Goal: Task Accomplishment & Management: Complete application form

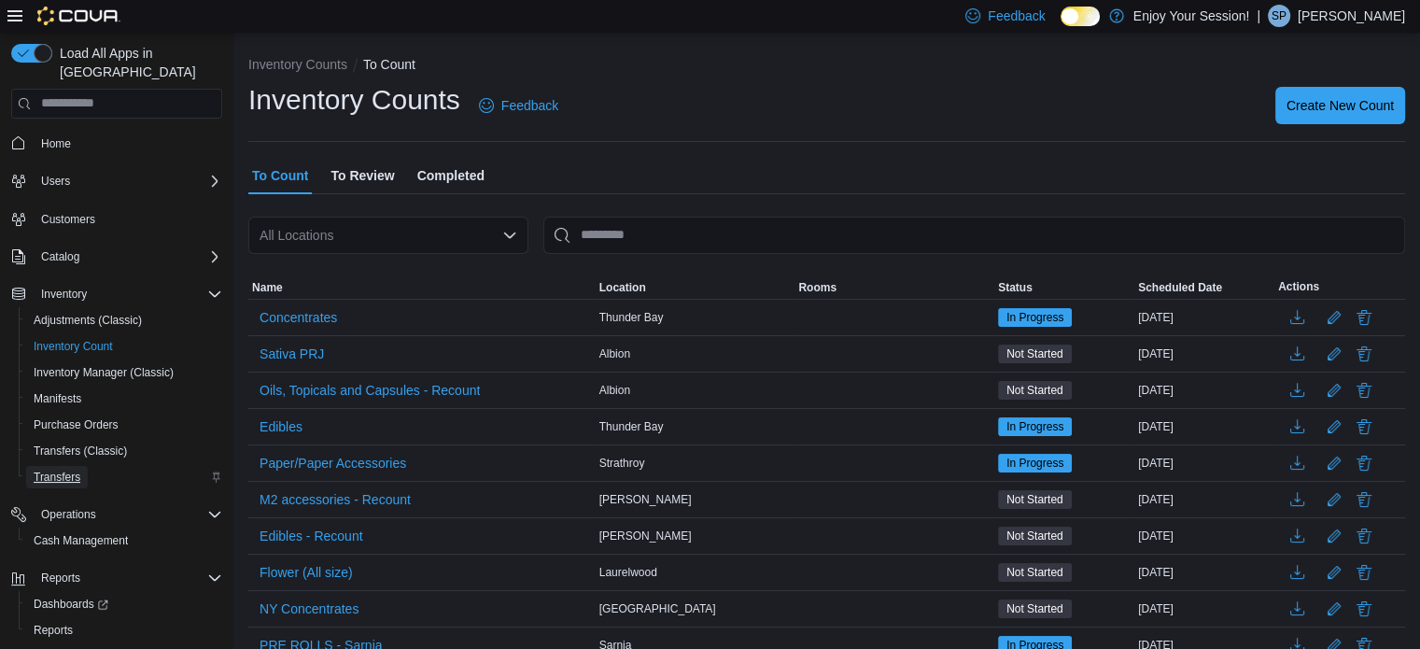
click at [79, 470] on span "Transfers" at bounding box center [57, 477] width 47 height 15
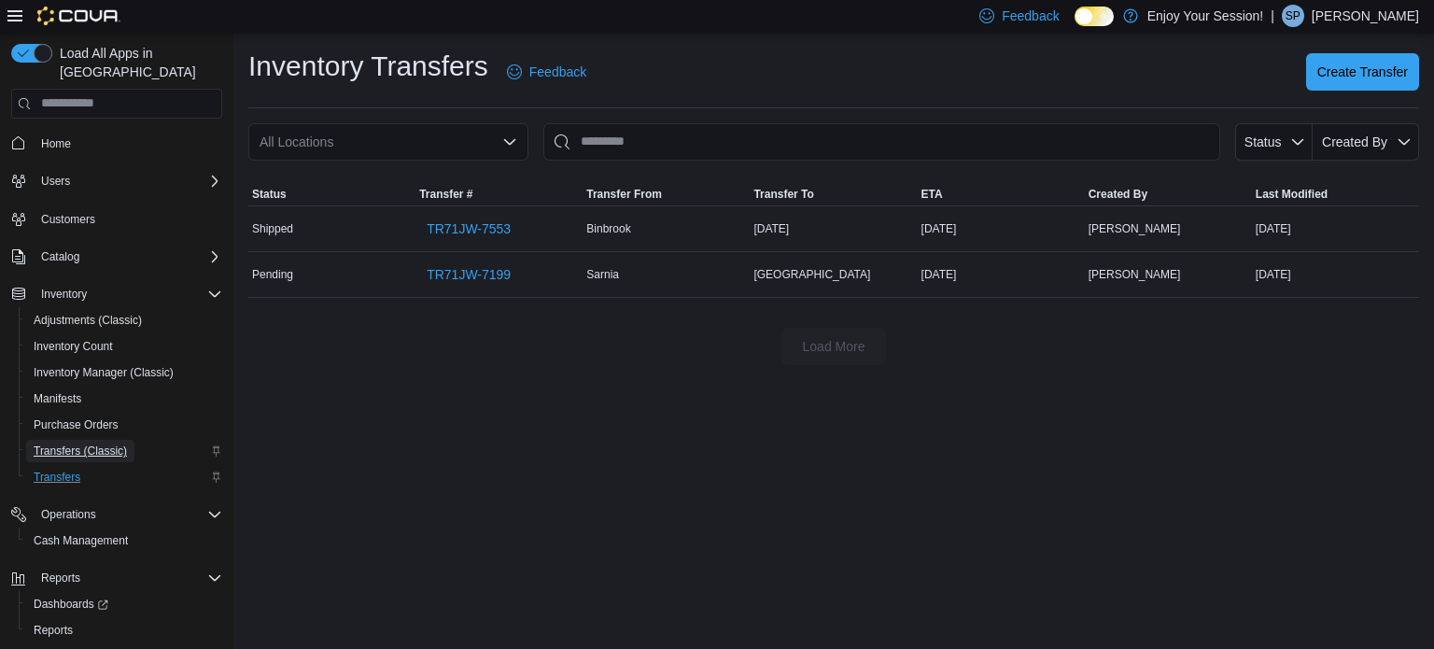
click at [96, 443] on span "Transfers (Classic)" at bounding box center [80, 450] width 93 height 15
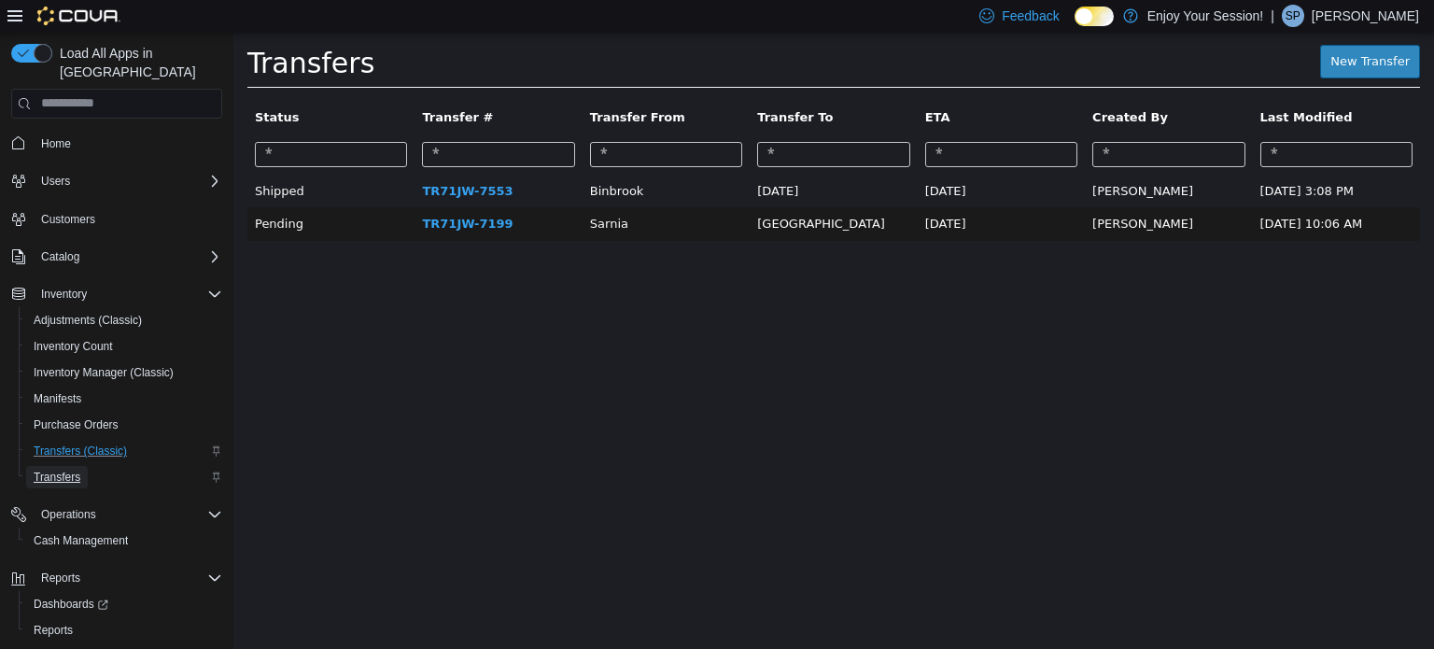
click at [59, 470] on span "Transfers" at bounding box center [57, 477] width 47 height 15
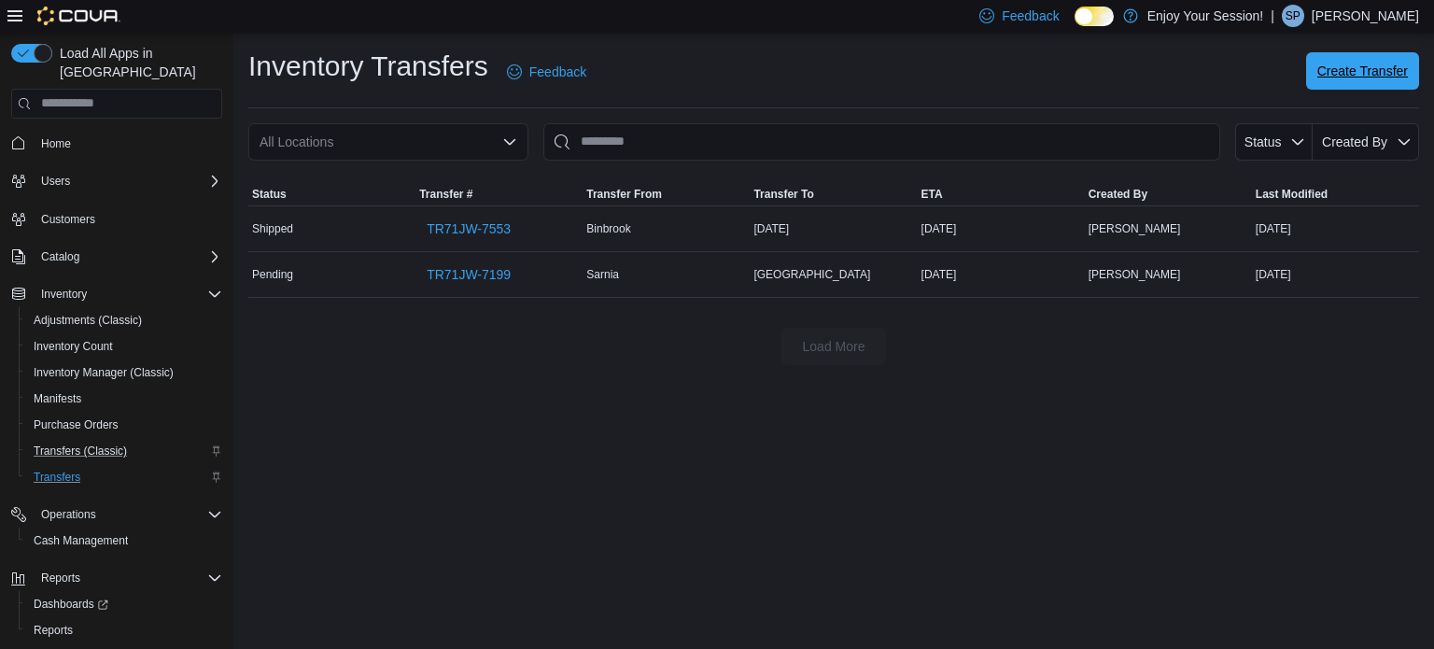
click at [1334, 66] on span "Create Transfer" at bounding box center [1362, 71] width 91 height 19
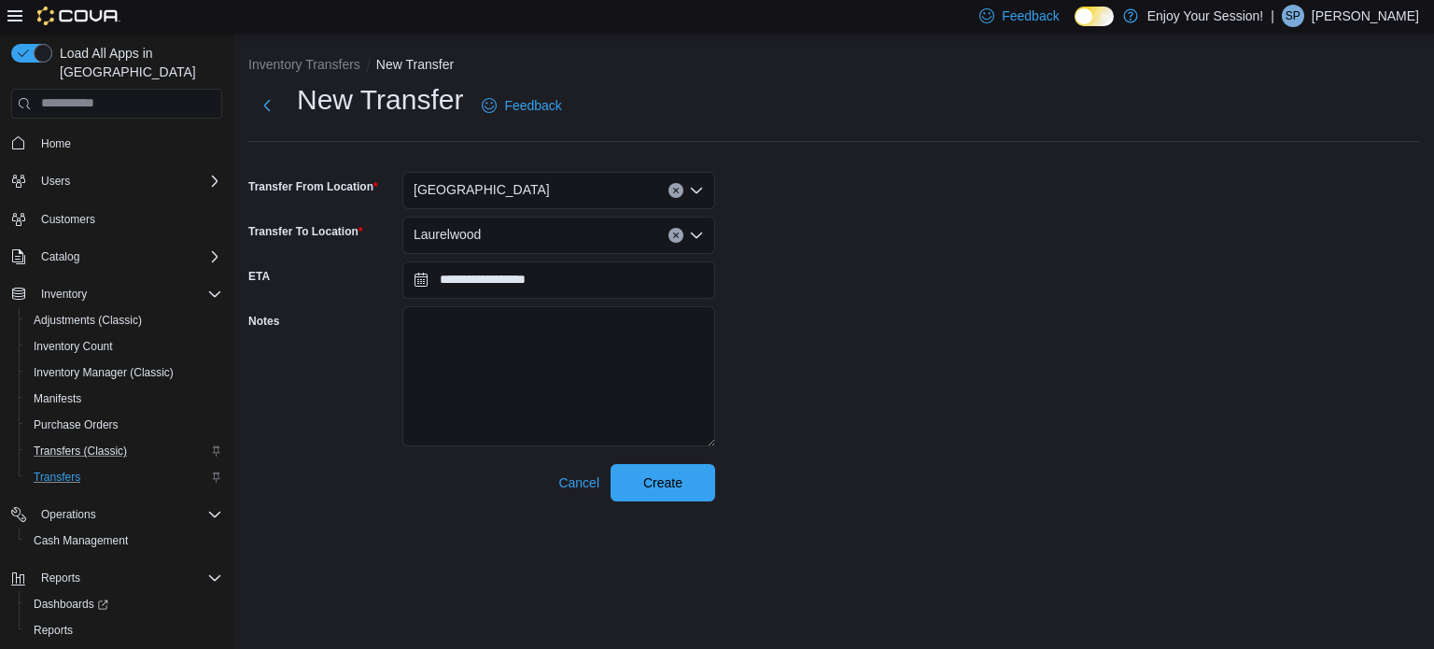
click at [698, 189] on icon "Open list of options" at bounding box center [696, 190] width 11 height 6
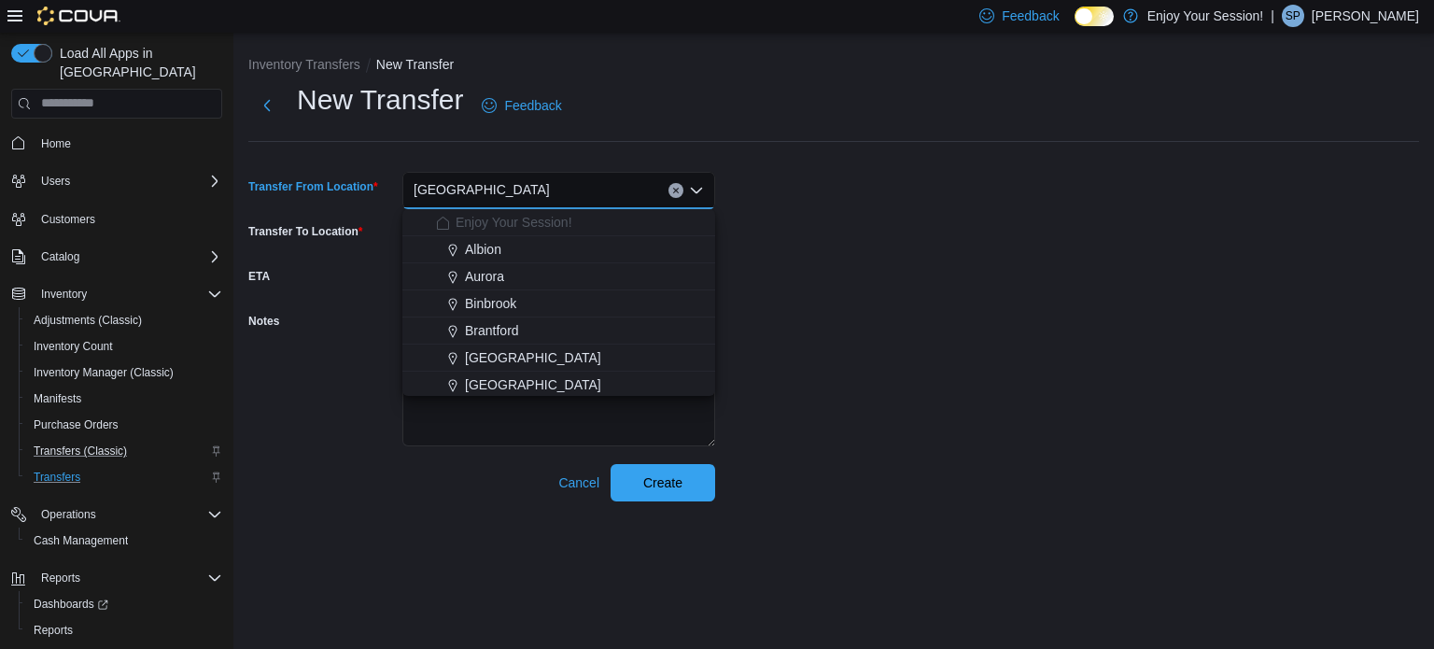
click at [568, 193] on div "[GEOGRAPHIC_DATA]" at bounding box center [558, 190] width 313 height 37
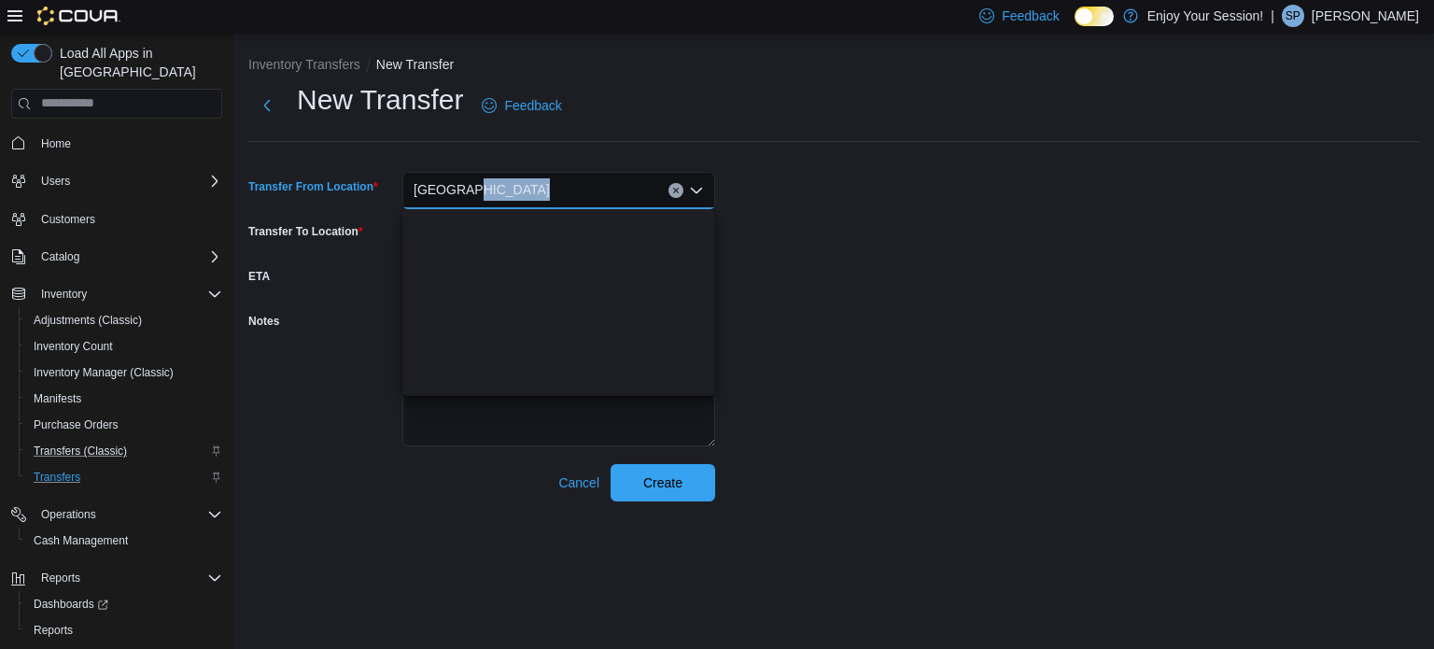
click at [568, 193] on div "[GEOGRAPHIC_DATA]" at bounding box center [558, 190] width 313 height 37
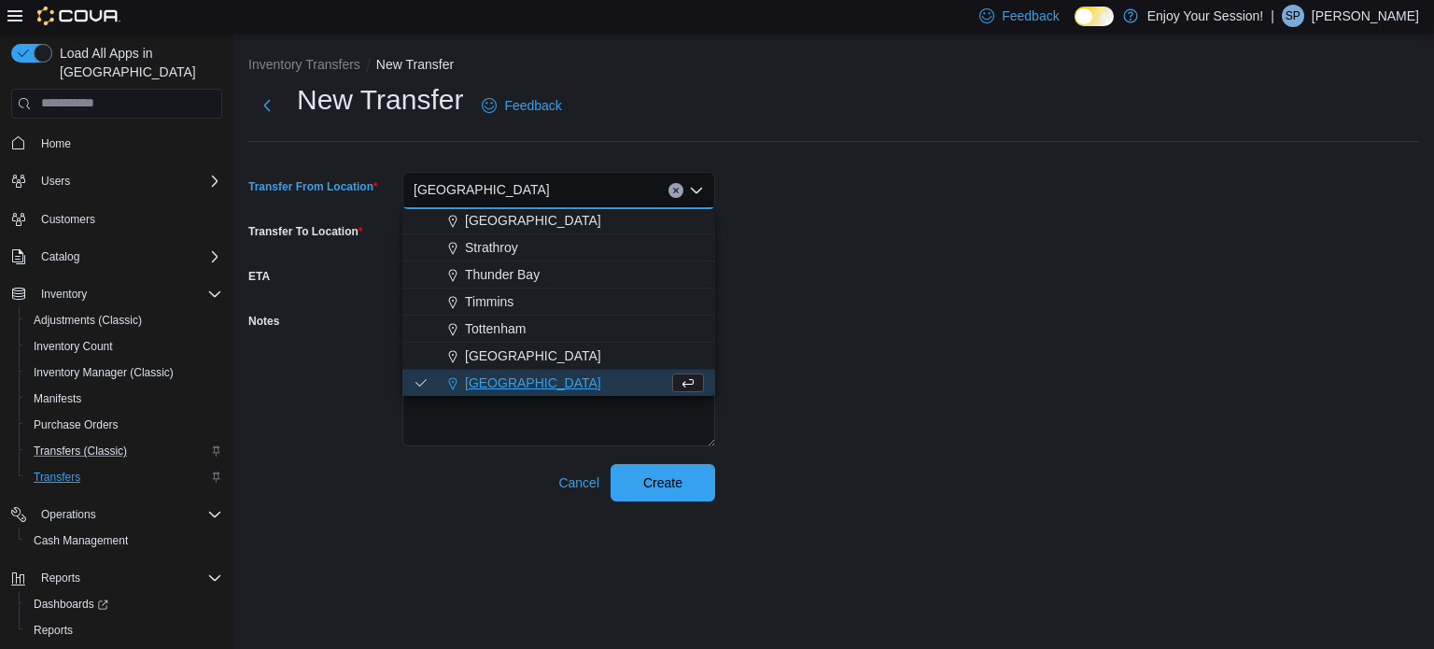
click at [685, 189] on div "[GEOGRAPHIC_DATA]" at bounding box center [558, 190] width 313 height 37
click at [679, 191] on icon "Clear input" at bounding box center [675, 190] width 7 height 7
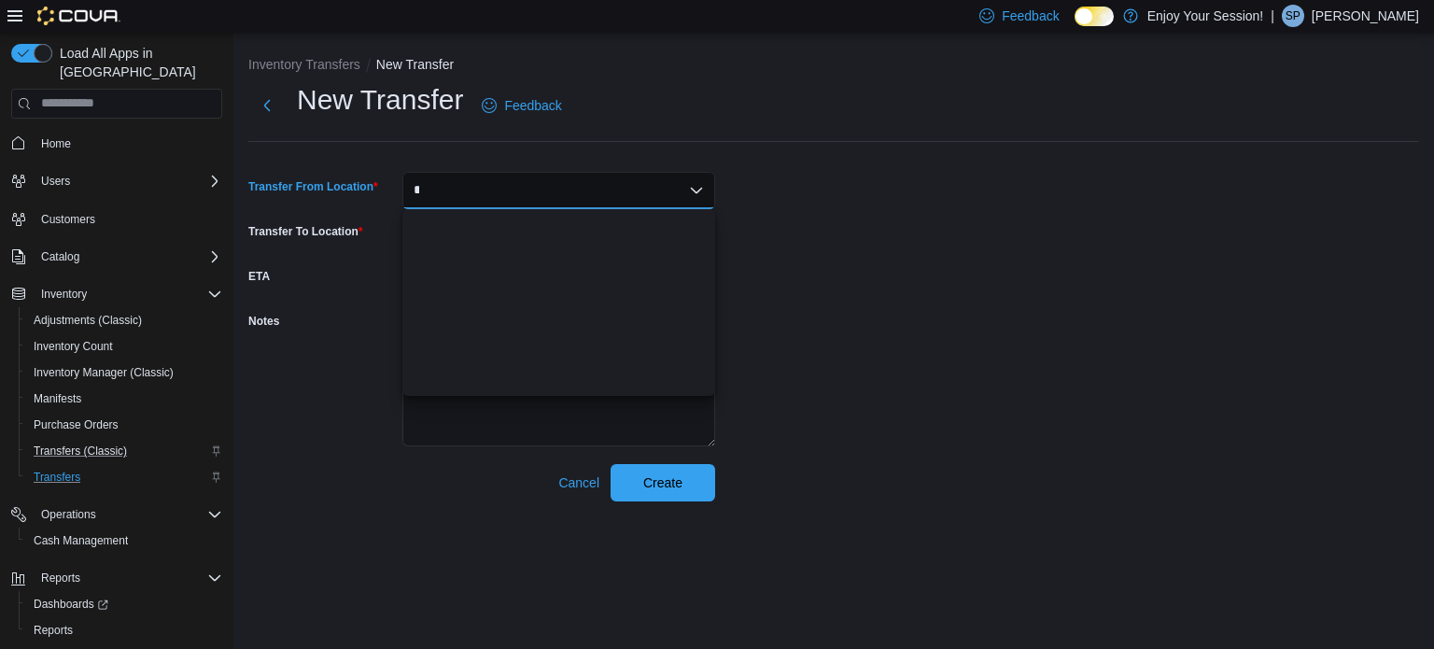
scroll to position [0, 0]
type input "***"
click at [611, 227] on div "Laurelwood" at bounding box center [570, 222] width 268 height 19
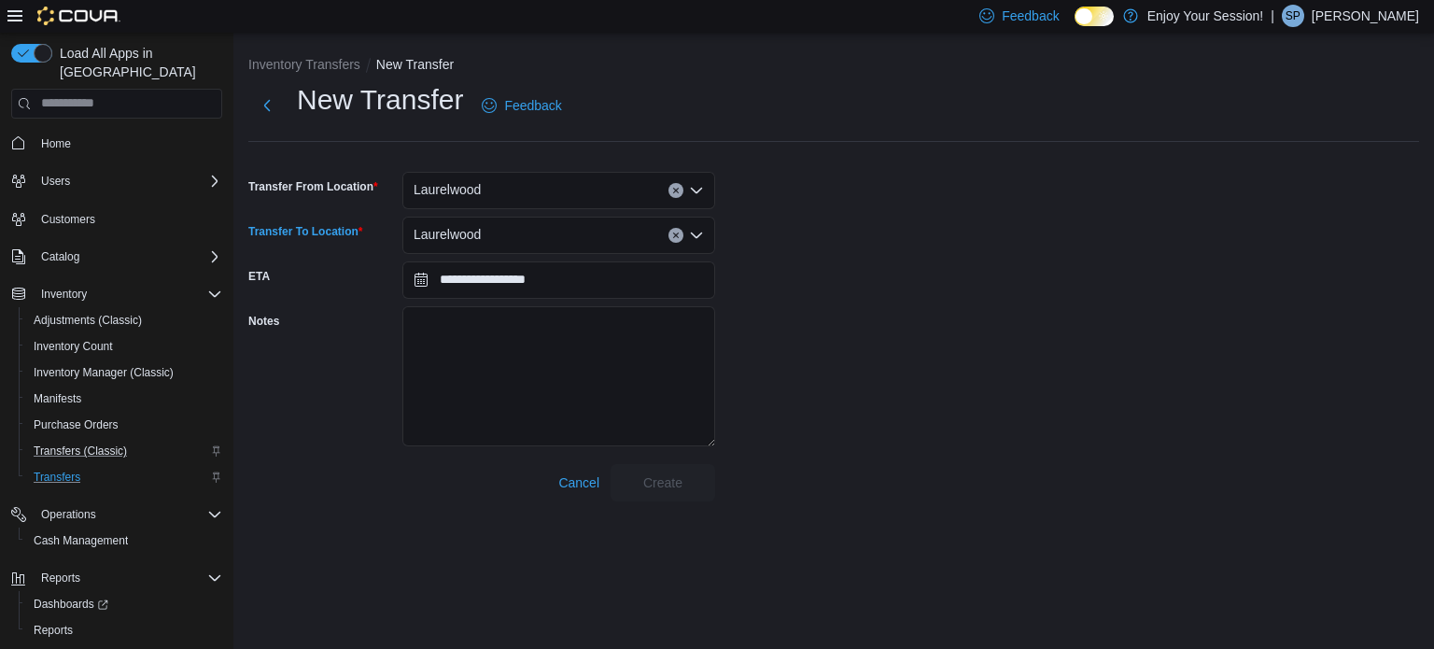
click at [679, 232] on icon "Clear input" at bounding box center [675, 235] width 7 height 7
type input "*****"
click at [561, 274] on div "Waterloo" at bounding box center [570, 267] width 268 height 19
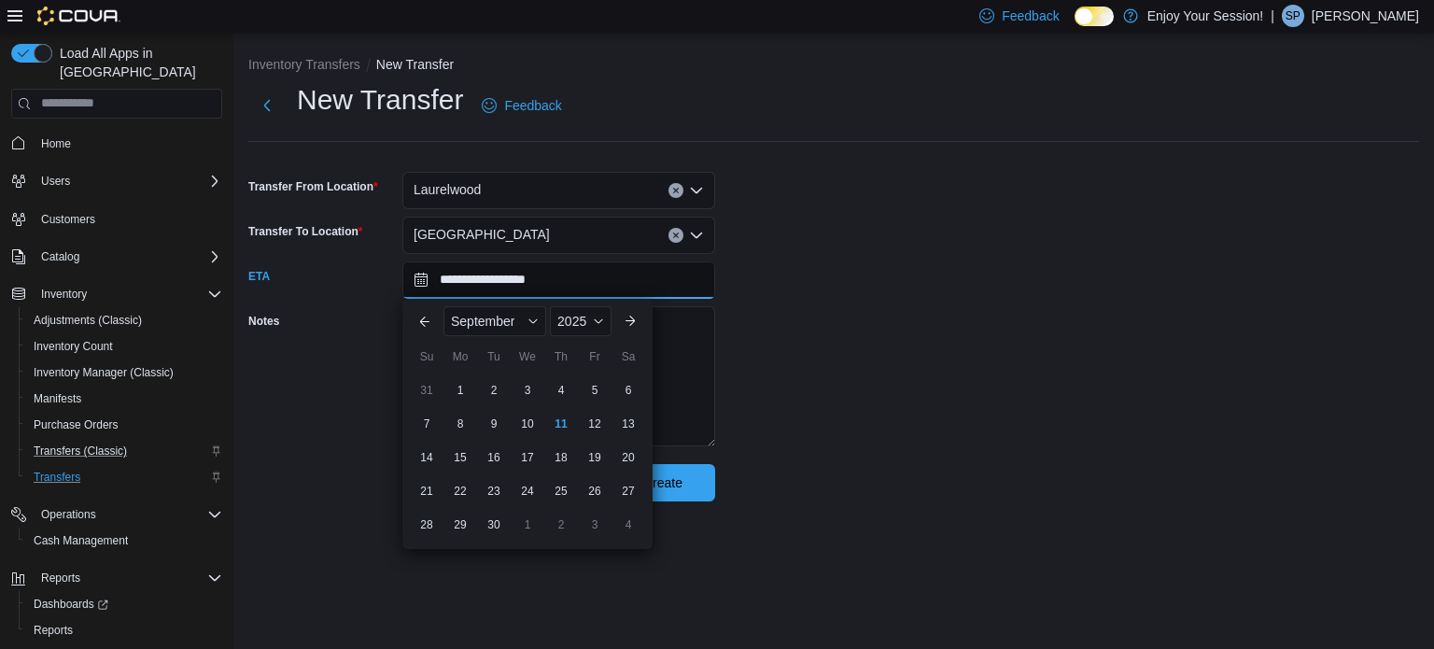
click at [644, 275] on input "**********" at bounding box center [558, 279] width 313 height 37
click at [556, 437] on div "11" at bounding box center [560, 423] width 33 height 33
type input "**********"
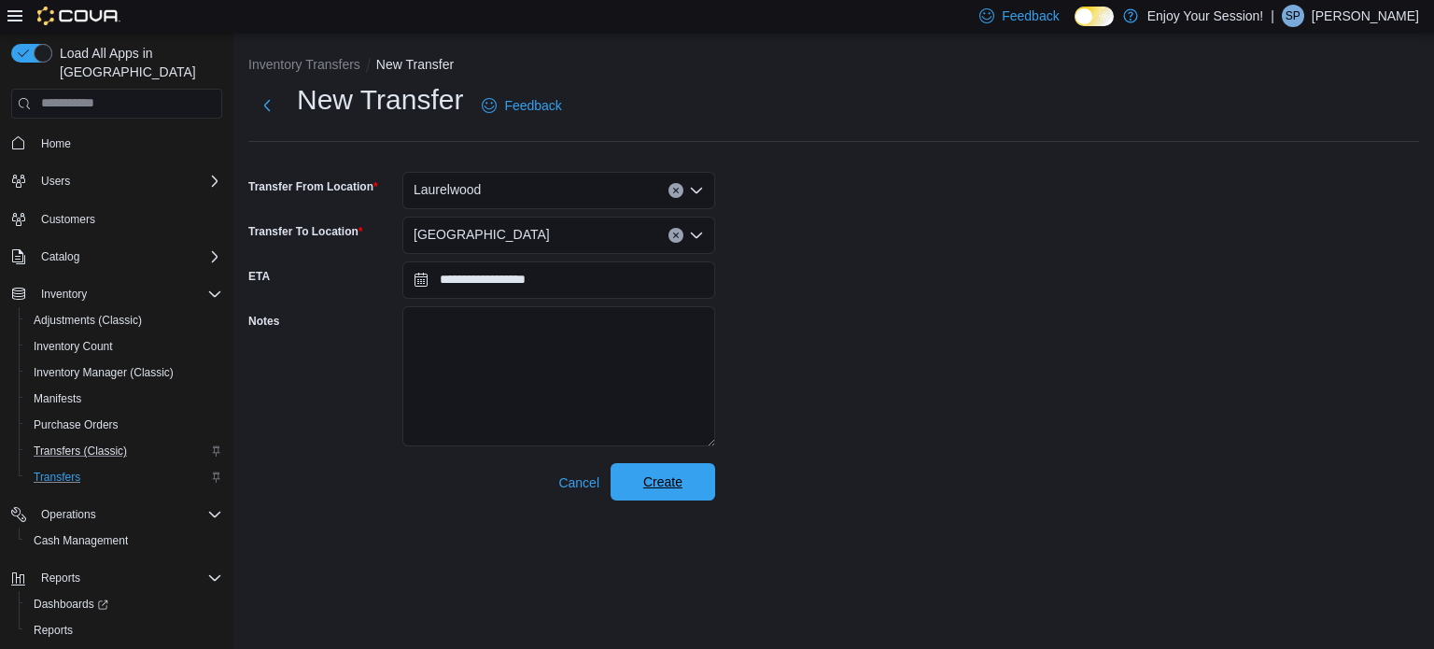
click at [688, 478] on span "Create" at bounding box center [663, 481] width 82 height 37
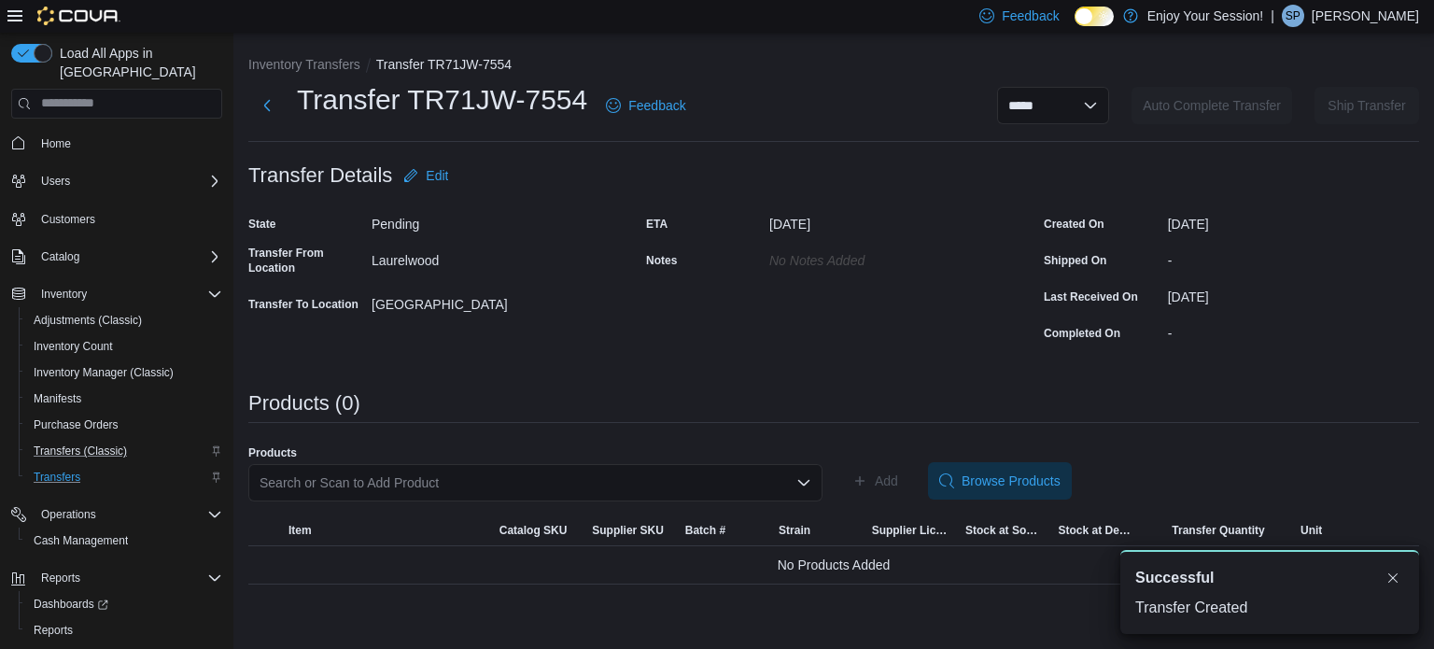
click at [691, 492] on div "Search or Scan to Add Product" at bounding box center [535, 482] width 574 height 37
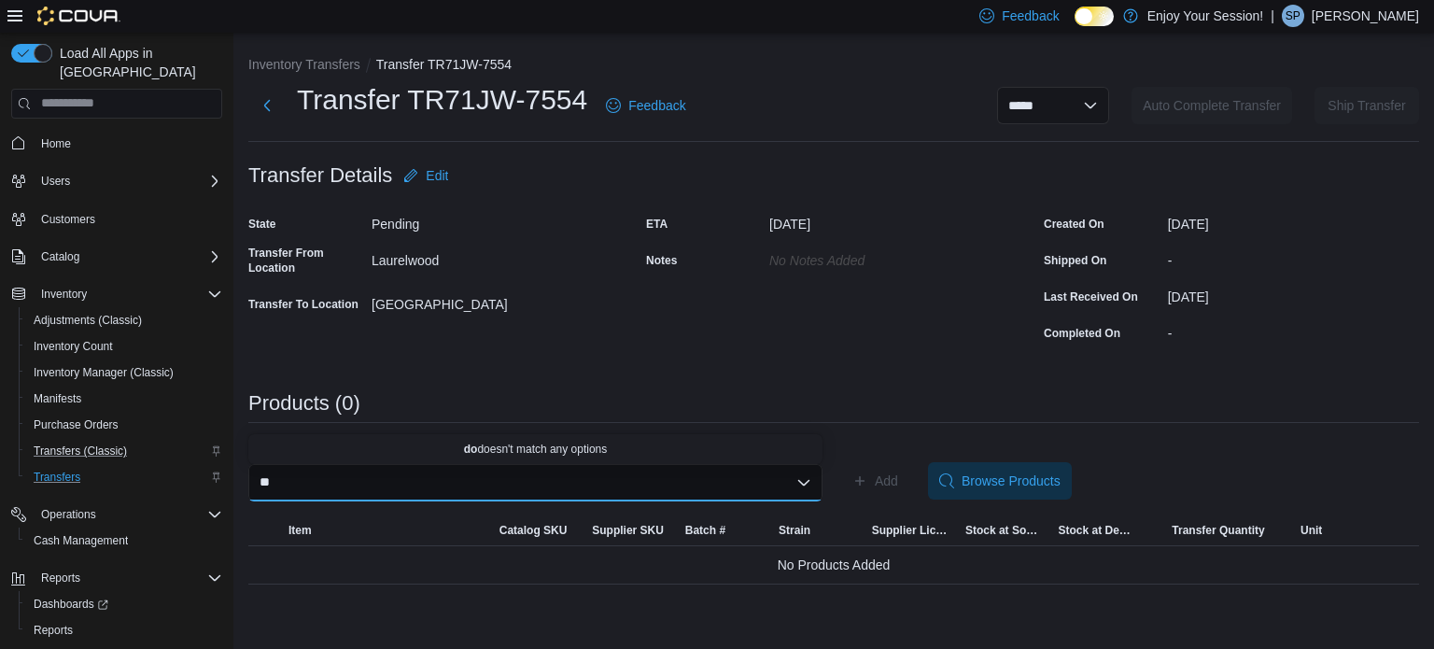
type input "*"
type input "********"
click at [475, 443] on span "Double J's - Sungrown Traditional Hash - 2g" at bounding box center [546, 448] width 529 height 19
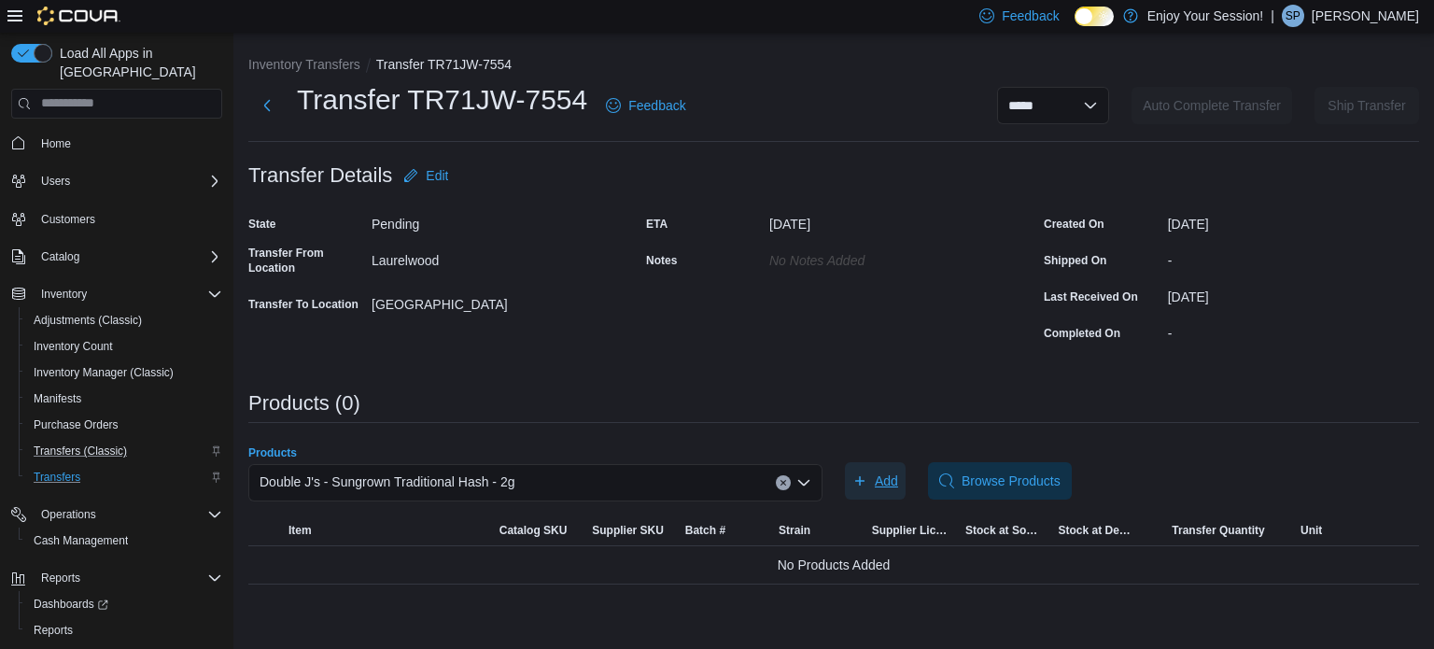
click at [864, 471] on span "Add" at bounding box center [875, 480] width 46 height 37
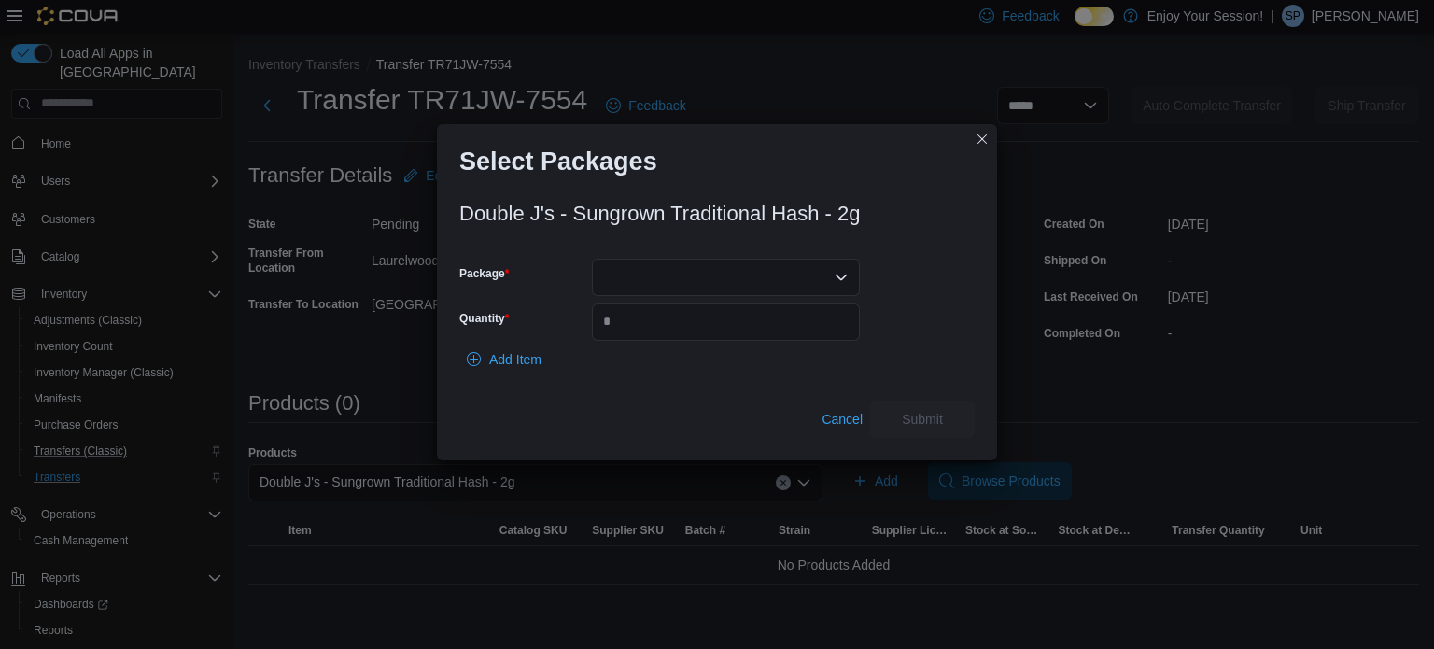
click at [803, 268] on div at bounding box center [726, 277] width 268 height 37
click at [732, 328] on span "BEI1762" at bounding box center [736, 336] width 223 height 19
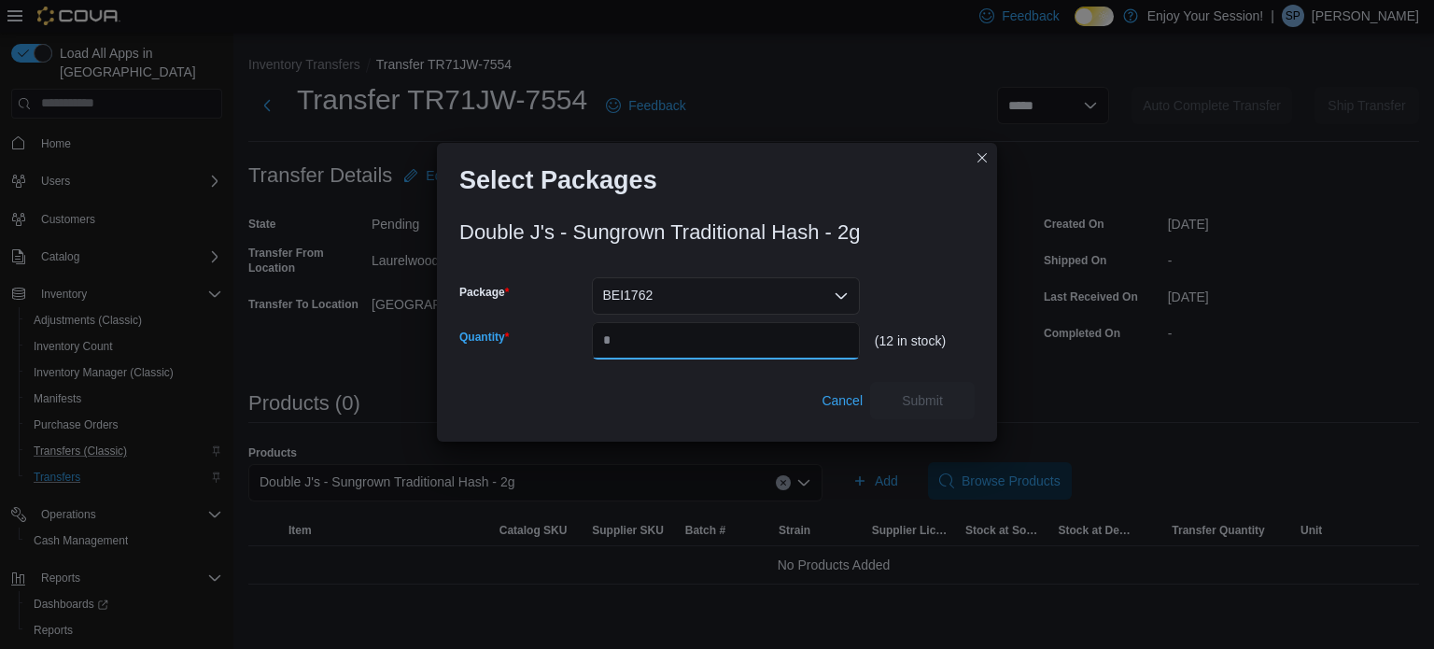
click at [730, 339] on input "Quantity" at bounding box center [726, 340] width 268 height 37
type input "*"
click at [909, 411] on span "Submit" at bounding box center [922, 399] width 82 height 37
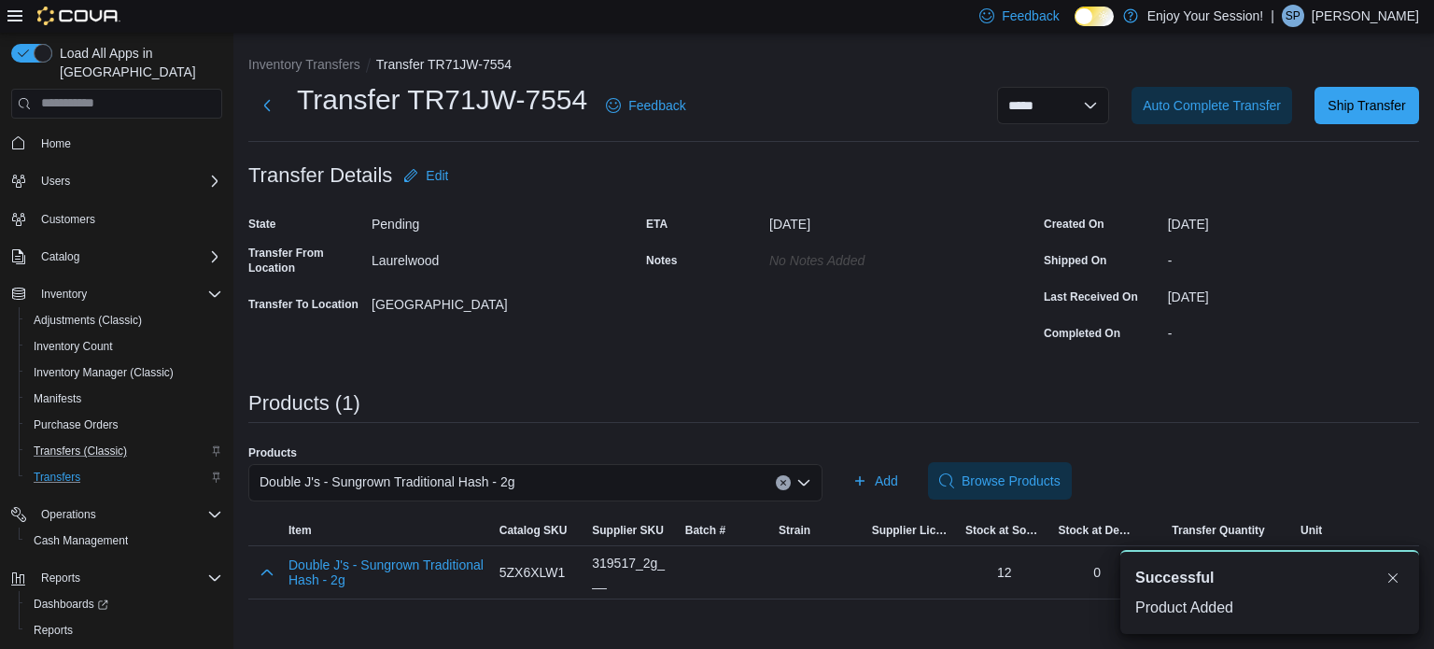
click at [1239, 406] on div "Products (1)" at bounding box center [833, 403] width 1171 height 22
click at [1387, 570] on button "Dismiss toast" at bounding box center [1393, 577] width 22 height 22
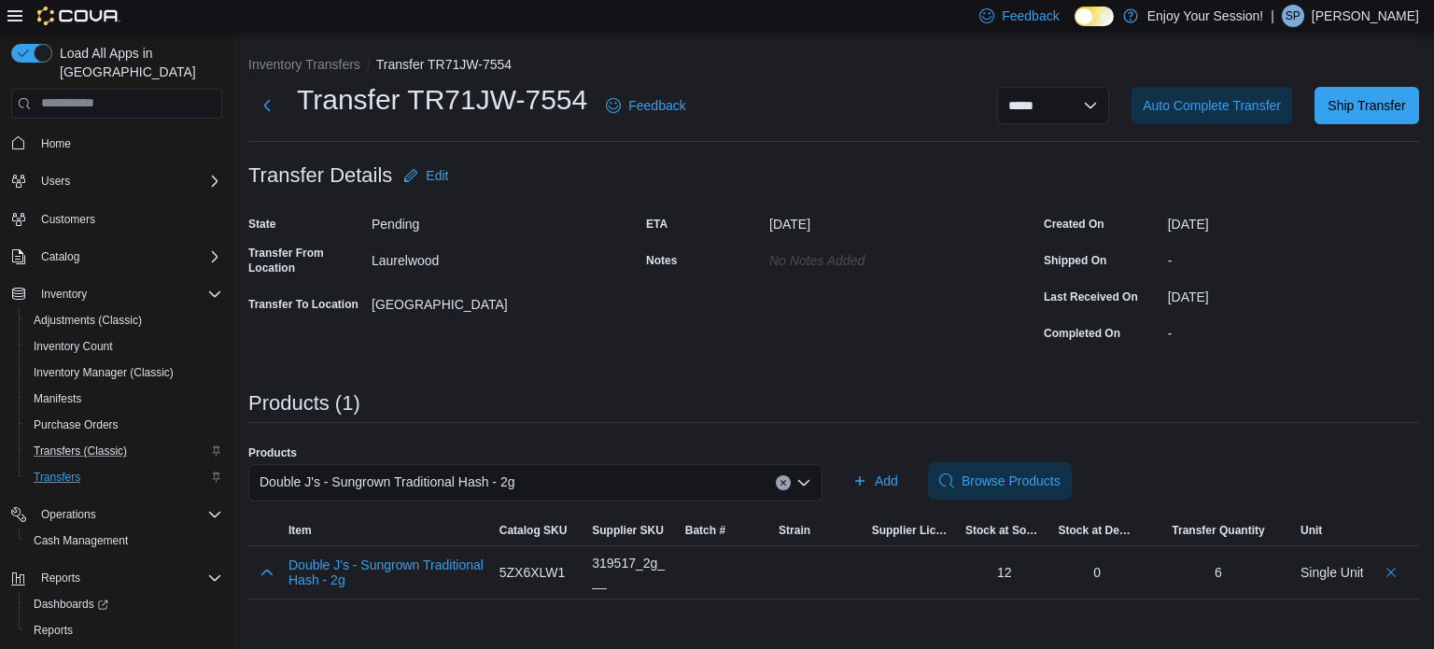
click at [783, 479] on icon "Clear input" at bounding box center [782, 482] width 7 height 7
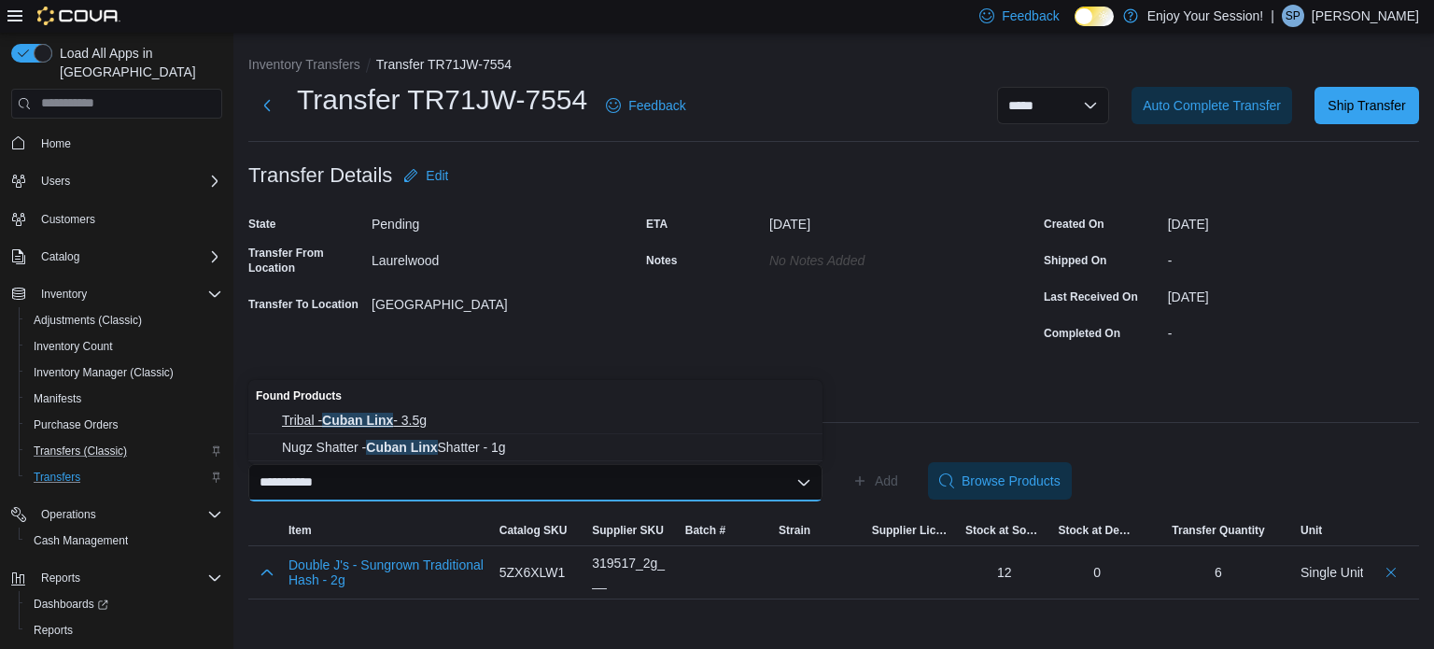
type input "**********"
click at [416, 417] on span "Tribal - Cuban Linx - 3.5g" at bounding box center [546, 420] width 529 height 19
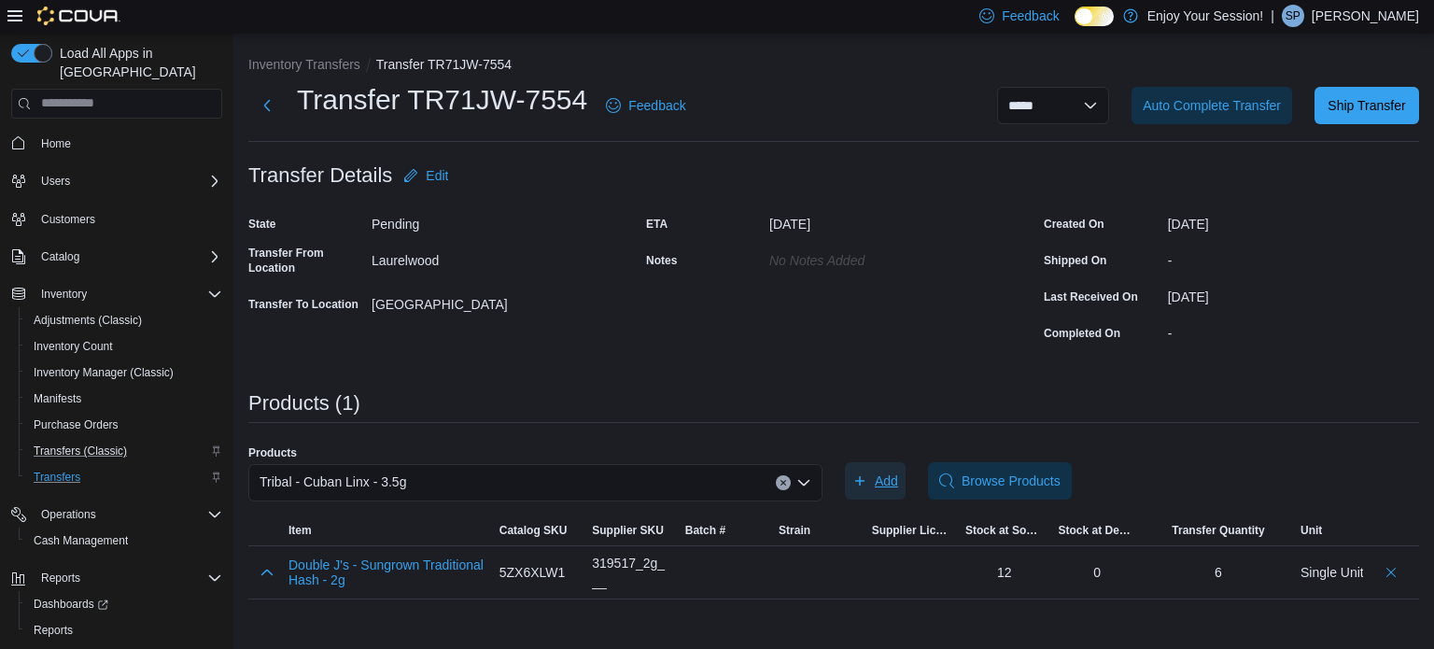
click at [872, 482] on span "Add" at bounding box center [875, 480] width 46 height 37
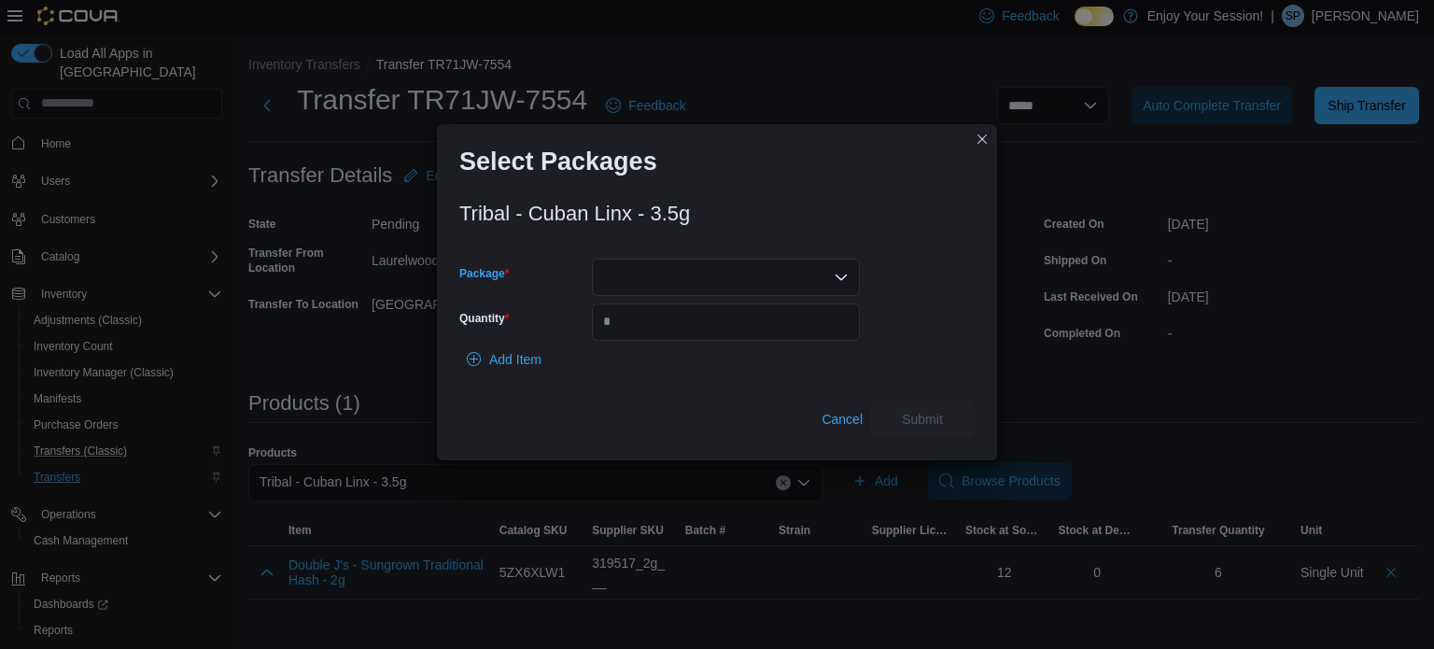
click at [737, 270] on div at bounding box center [726, 277] width 268 height 37
click at [710, 336] on span "1025054P1" at bounding box center [736, 336] width 223 height 19
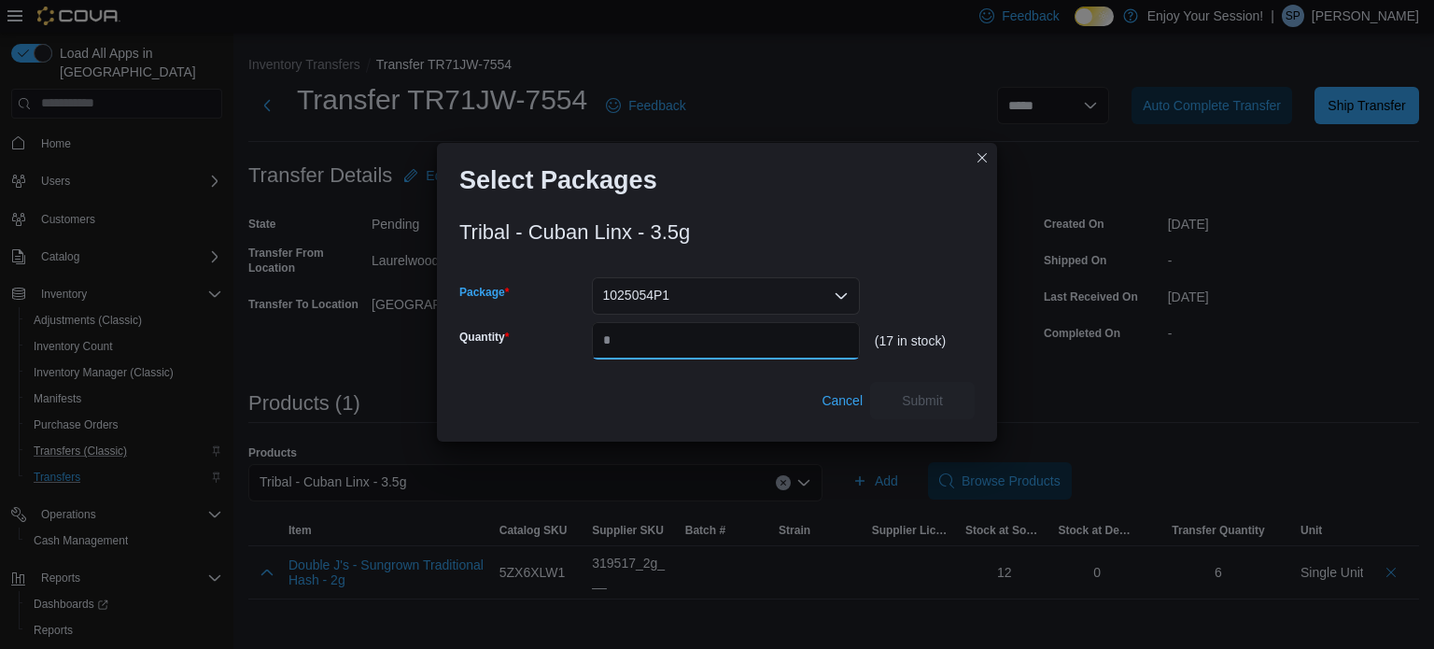
click at [710, 336] on input "Quantity" at bounding box center [726, 340] width 268 height 37
type input "*"
click at [933, 403] on span "Submit" at bounding box center [922, 399] width 41 height 19
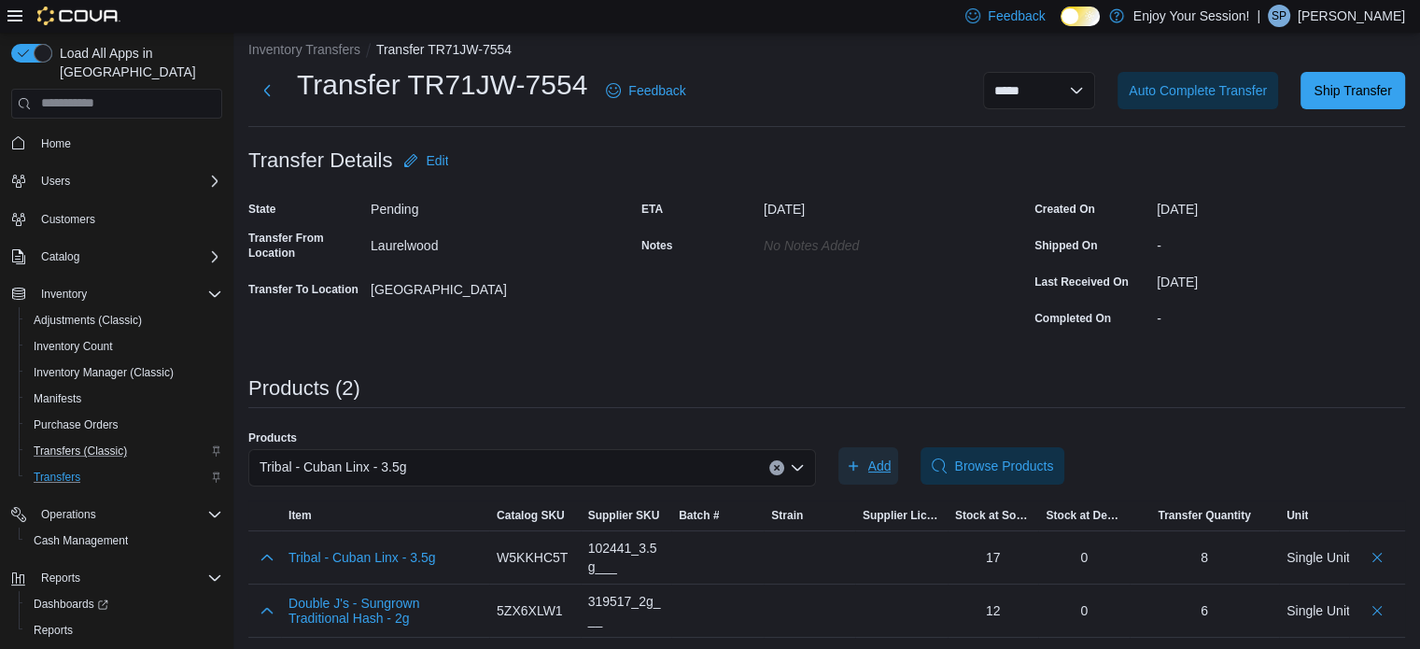
scroll to position [18, 0]
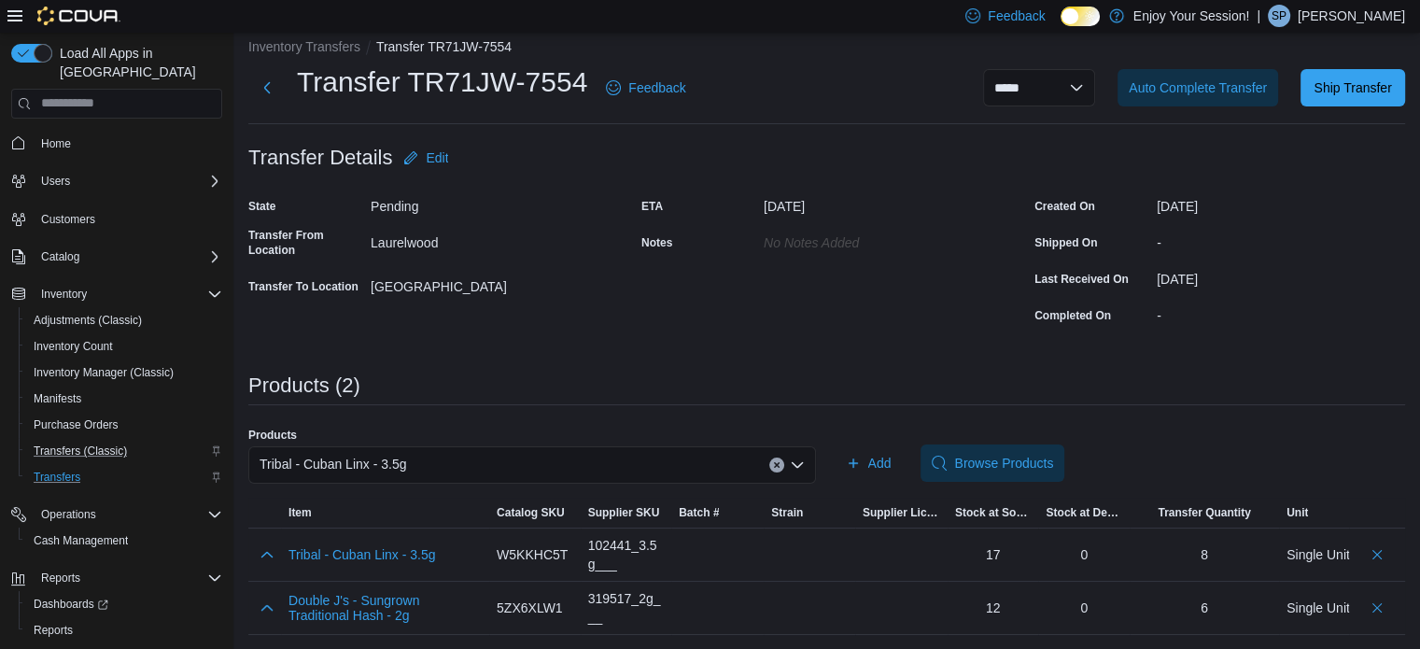
click at [590, 461] on div "Tribal - Cuban Linx - 3.5g" at bounding box center [532, 464] width 568 height 37
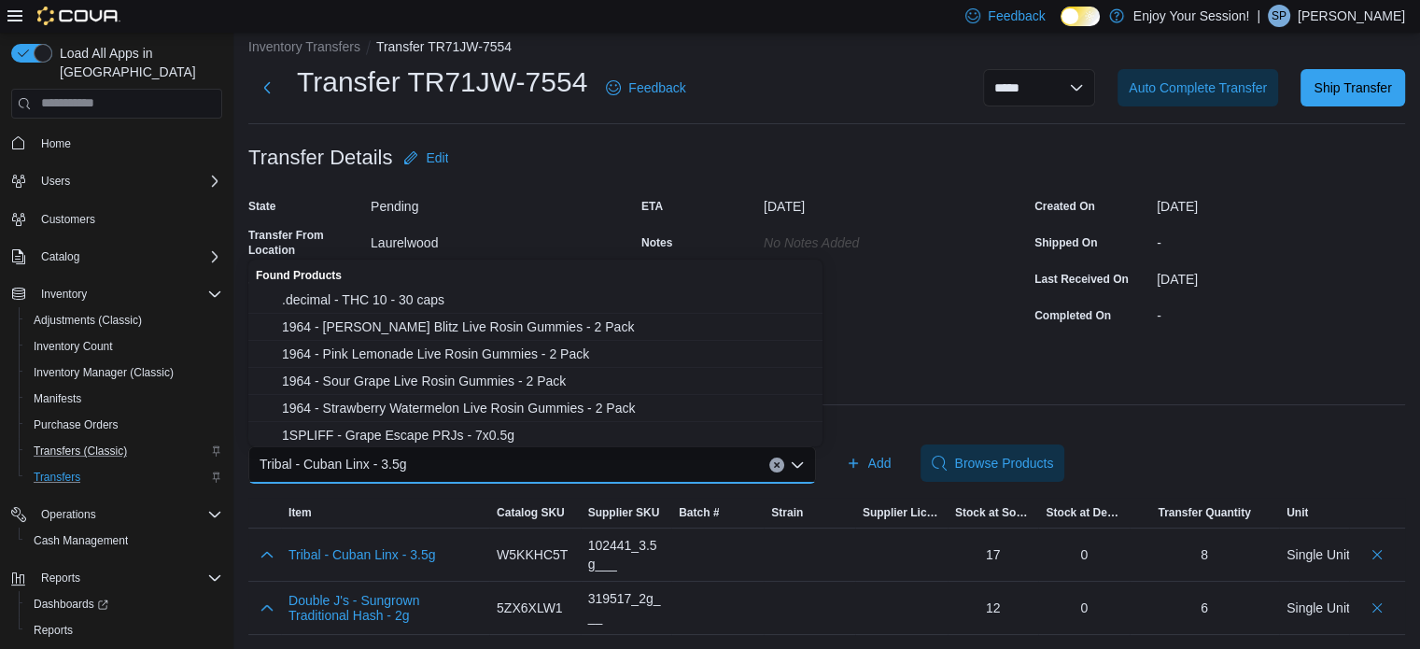
click at [590, 461] on div "Tribal - Cuban Linx - 3.5g Combo box. Selected. Tribal - Cuban Linx - 3.5g. Pre…" at bounding box center [532, 464] width 568 height 37
click at [780, 468] on icon "Clear input" at bounding box center [776, 464] width 7 height 7
click at [642, 461] on div "Search or Scan to Add Product Combo box. Selected. Combo box input. Search or S…" at bounding box center [532, 464] width 568 height 37
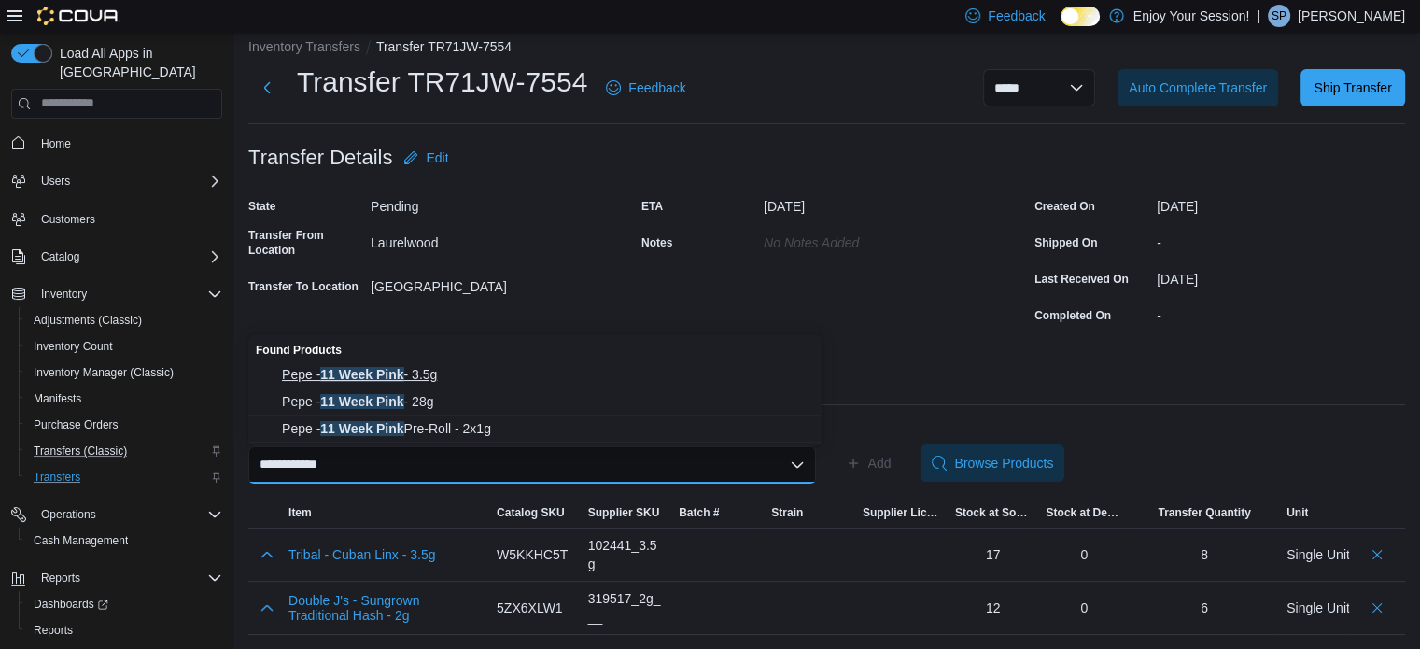
type input "**********"
click at [433, 370] on span "Pepe - 11 Week Pink - 3.5g" at bounding box center [546, 374] width 529 height 19
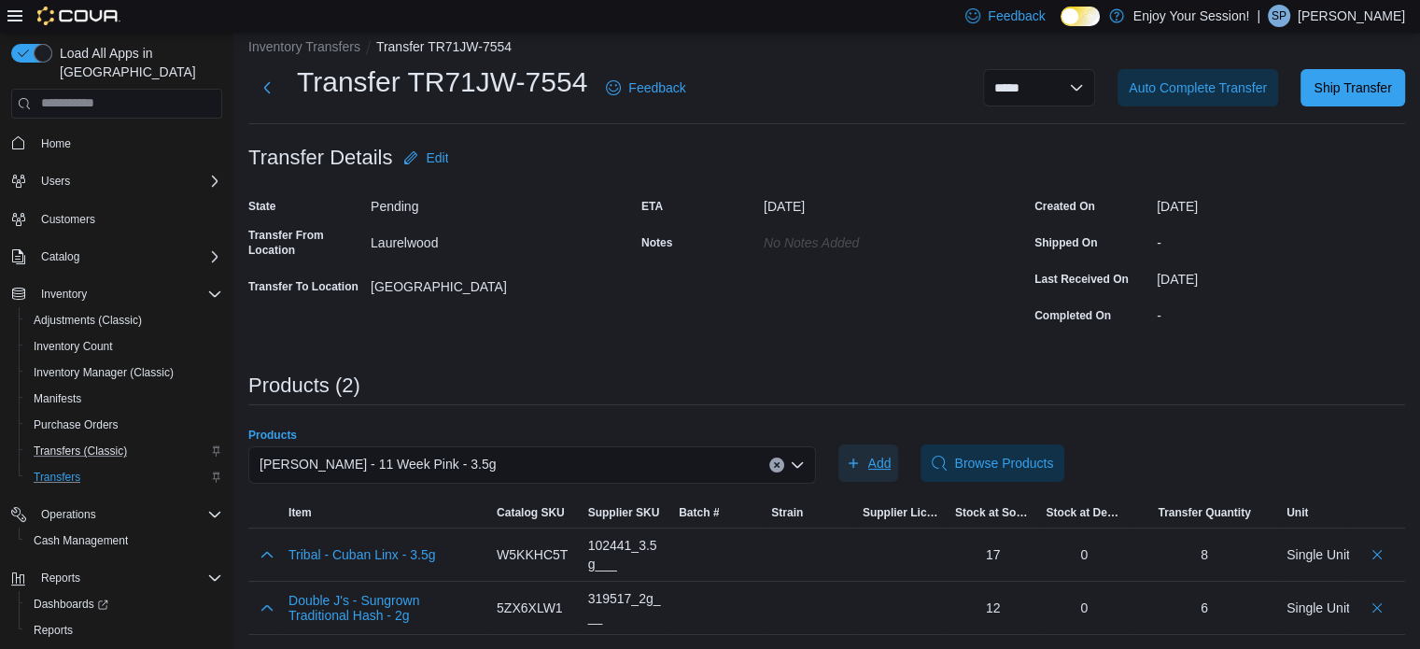
click at [882, 451] on span "Add" at bounding box center [869, 462] width 46 height 37
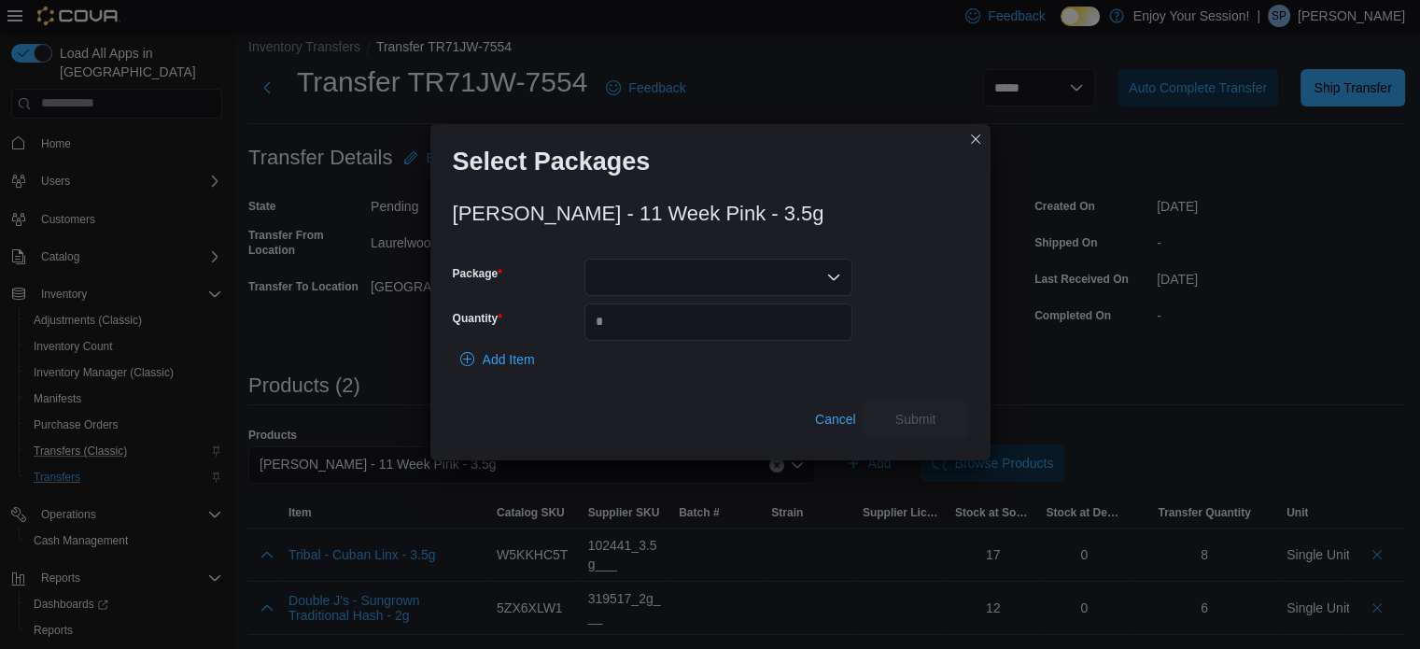
click at [672, 292] on div at bounding box center [718, 277] width 268 height 37
click at [670, 338] on span "MS0413" at bounding box center [729, 336] width 223 height 19
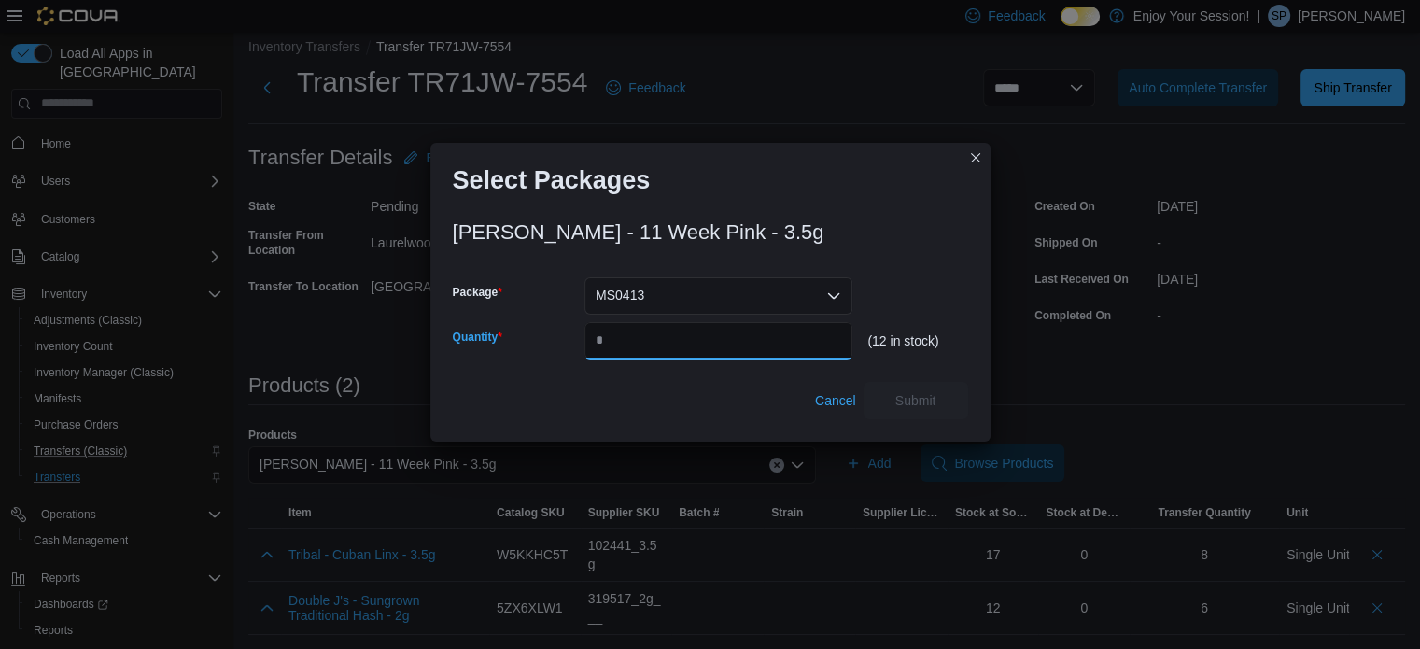
click at [680, 330] on input "Quantity" at bounding box center [718, 340] width 268 height 37
type input "*"
click at [962, 410] on button "Submit" at bounding box center [915, 399] width 105 height 37
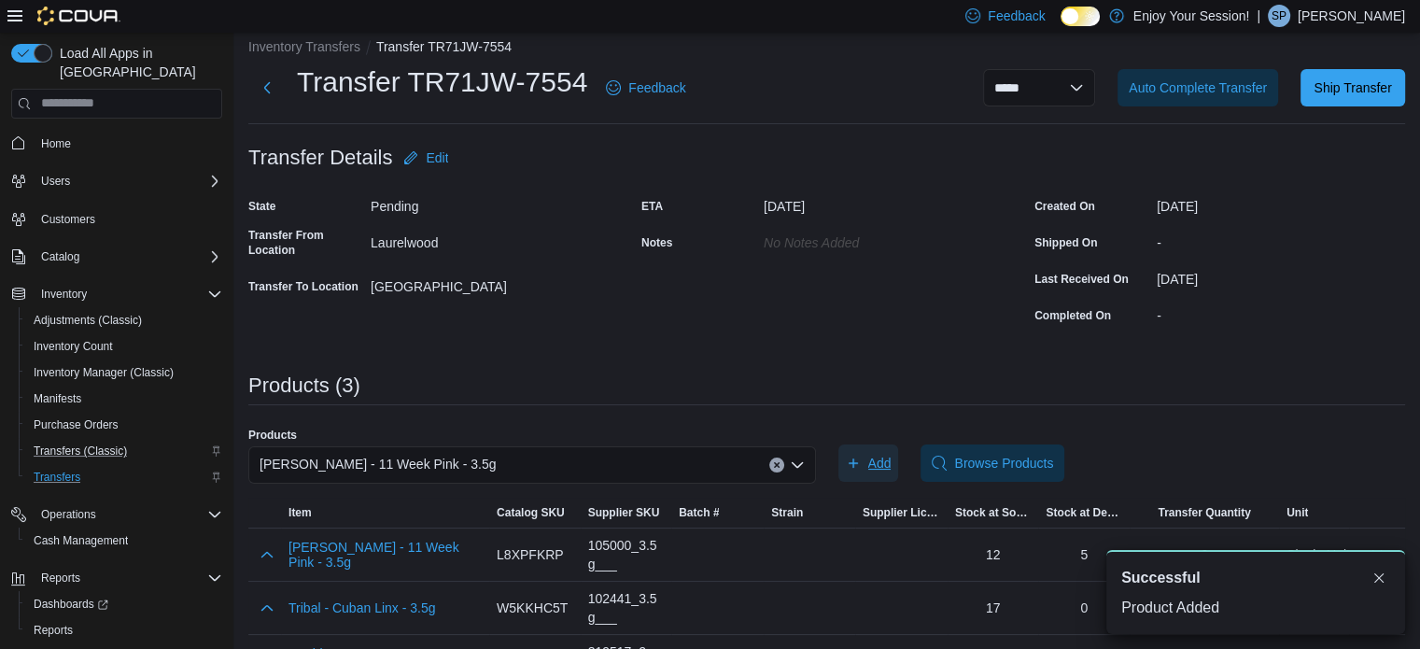
scroll to position [71, 0]
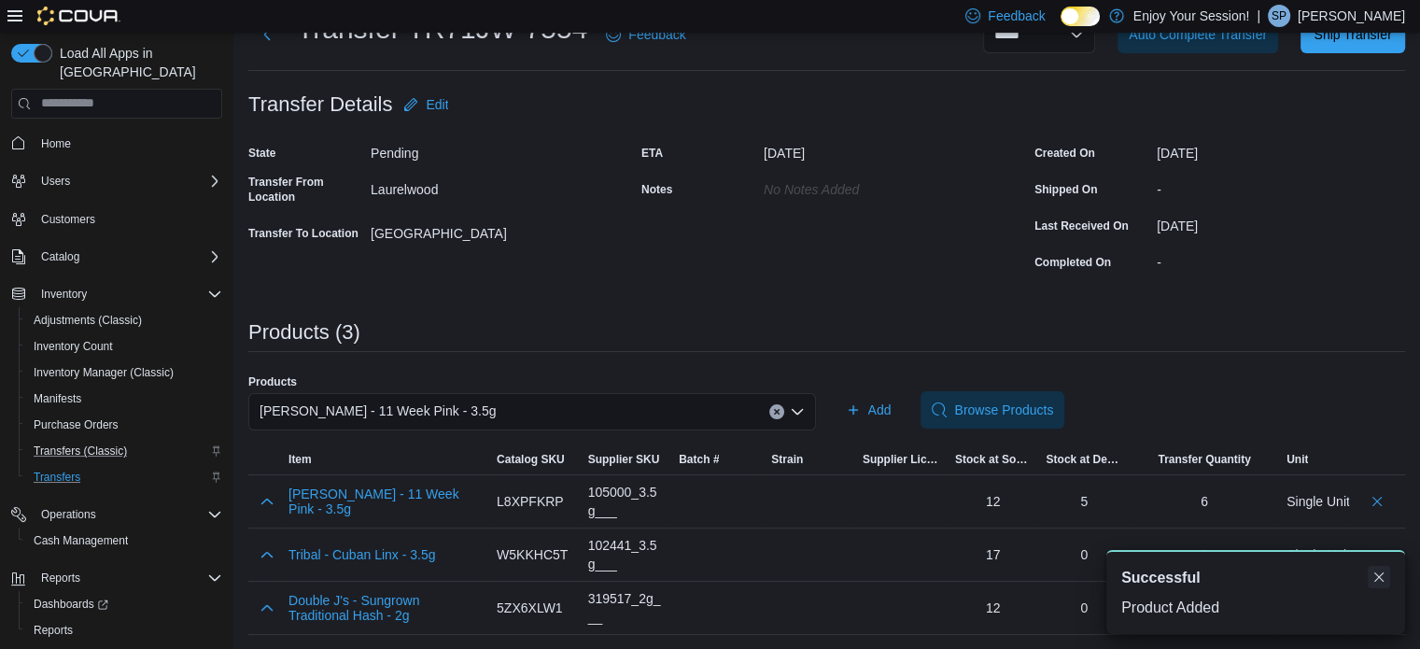
click at [1373, 573] on button "Dismiss toast" at bounding box center [1379, 577] width 22 height 22
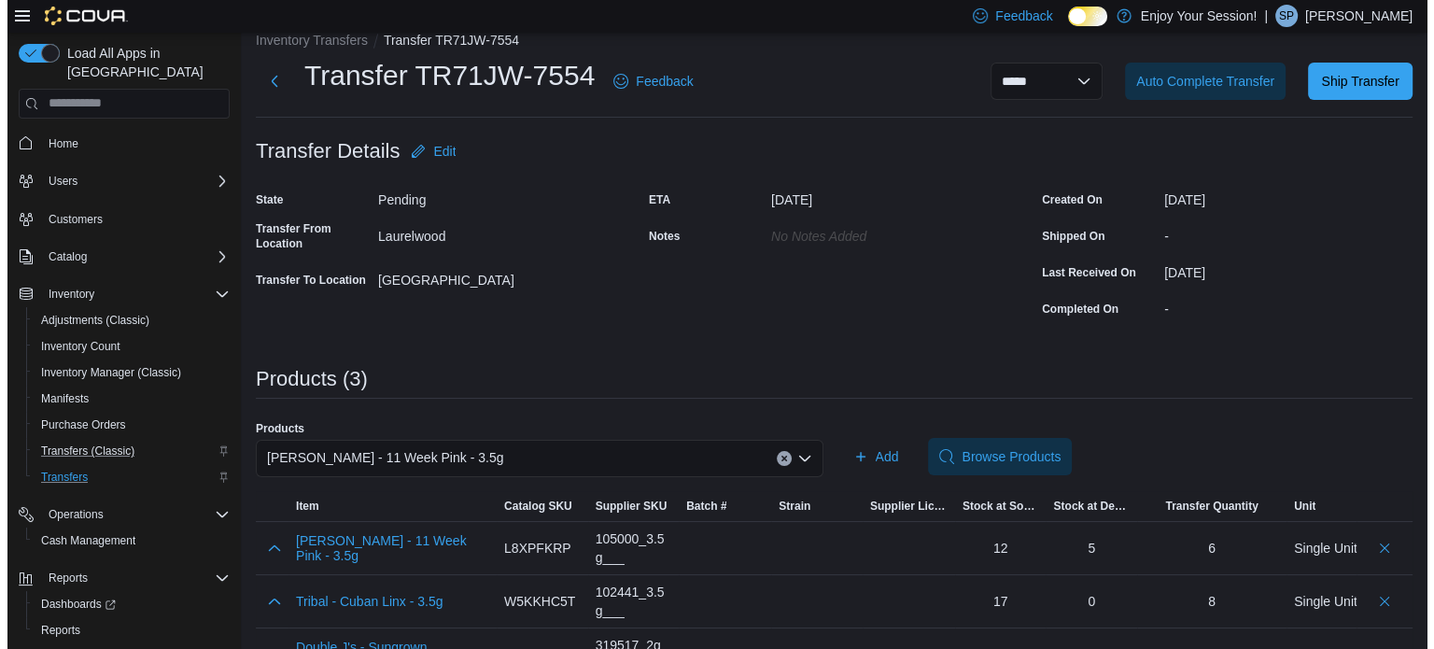
scroll to position [0, 0]
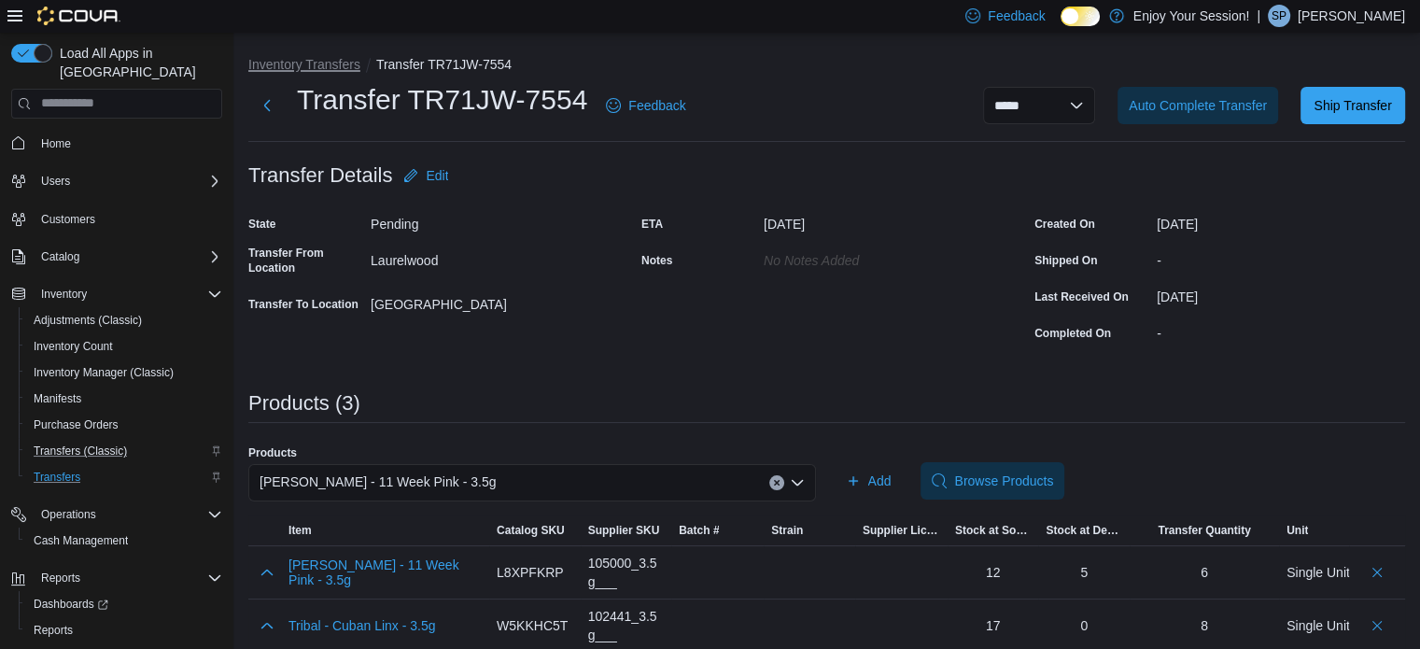
click at [345, 65] on button "Inventory Transfers" at bounding box center [304, 64] width 112 height 15
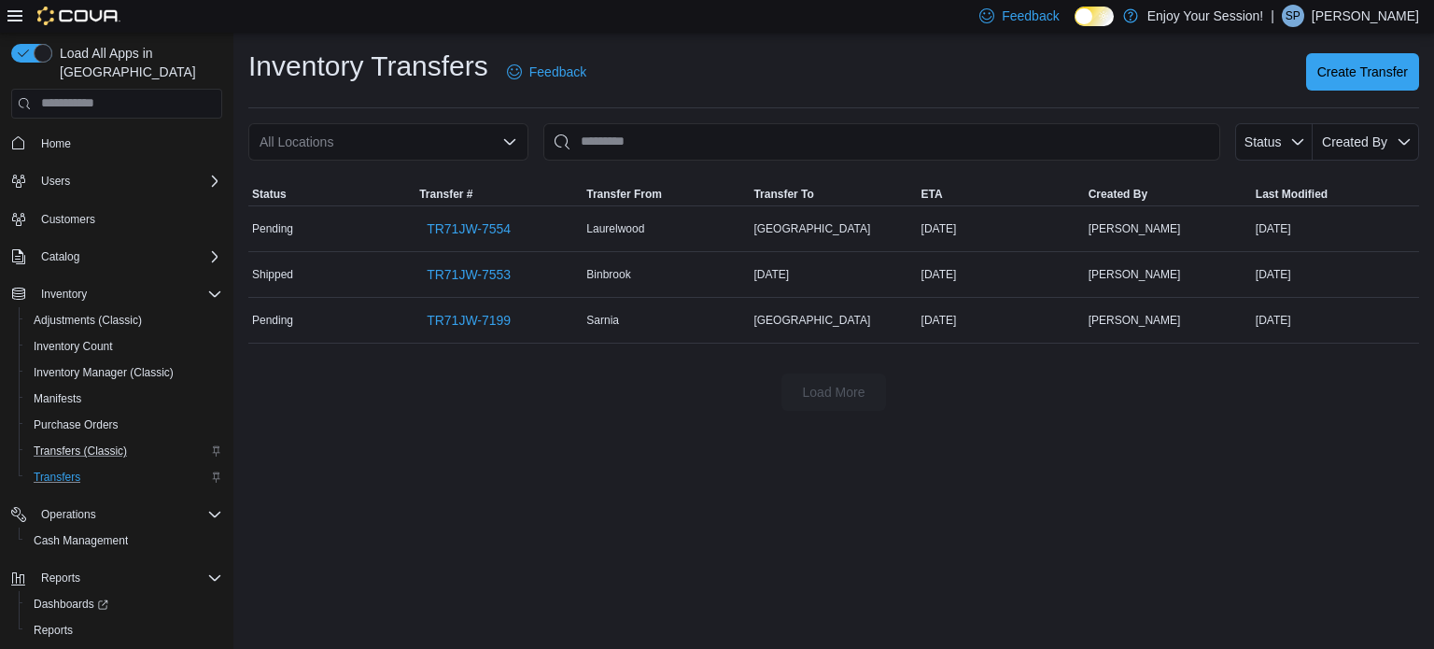
click at [1380, 21] on p "Sara Peters" at bounding box center [1365, 16] width 107 height 22
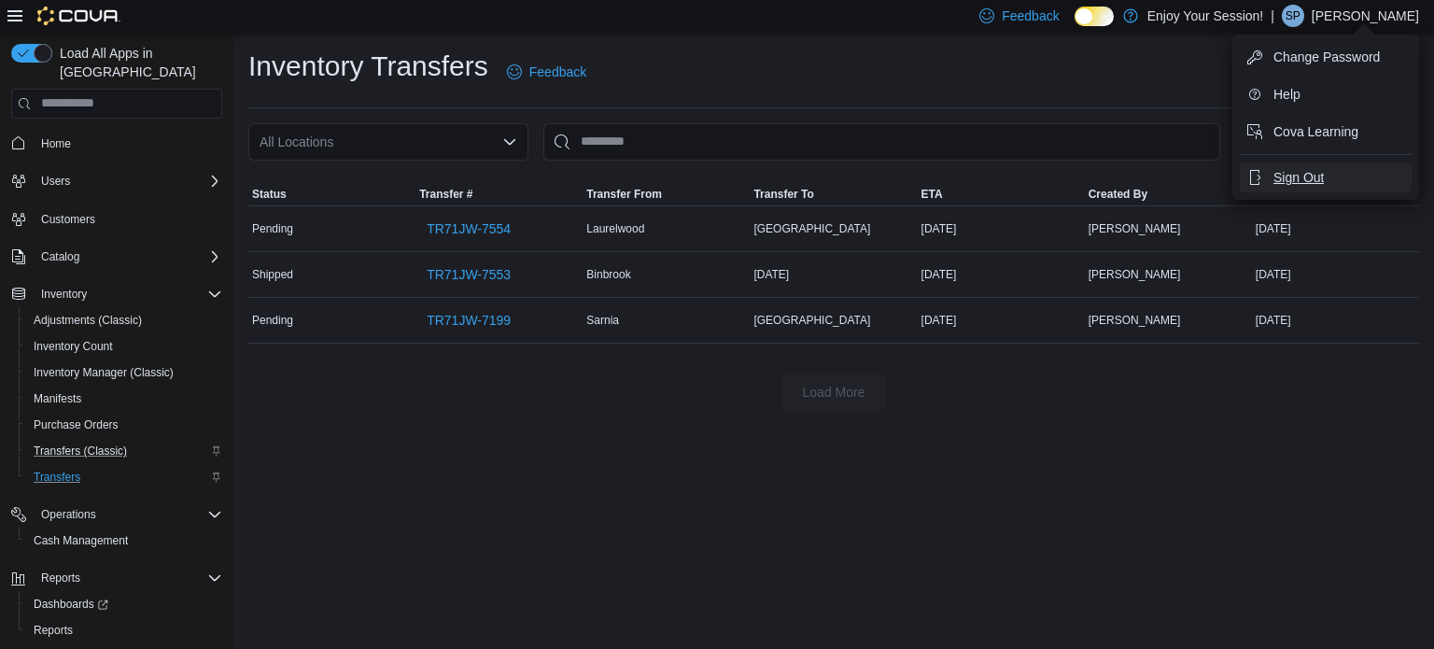
click at [1302, 178] on span "Sign Out" at bounding box center [1298, 177] width 50 height 19
